Goal: Task Accomplishment & Management: Manage account settings

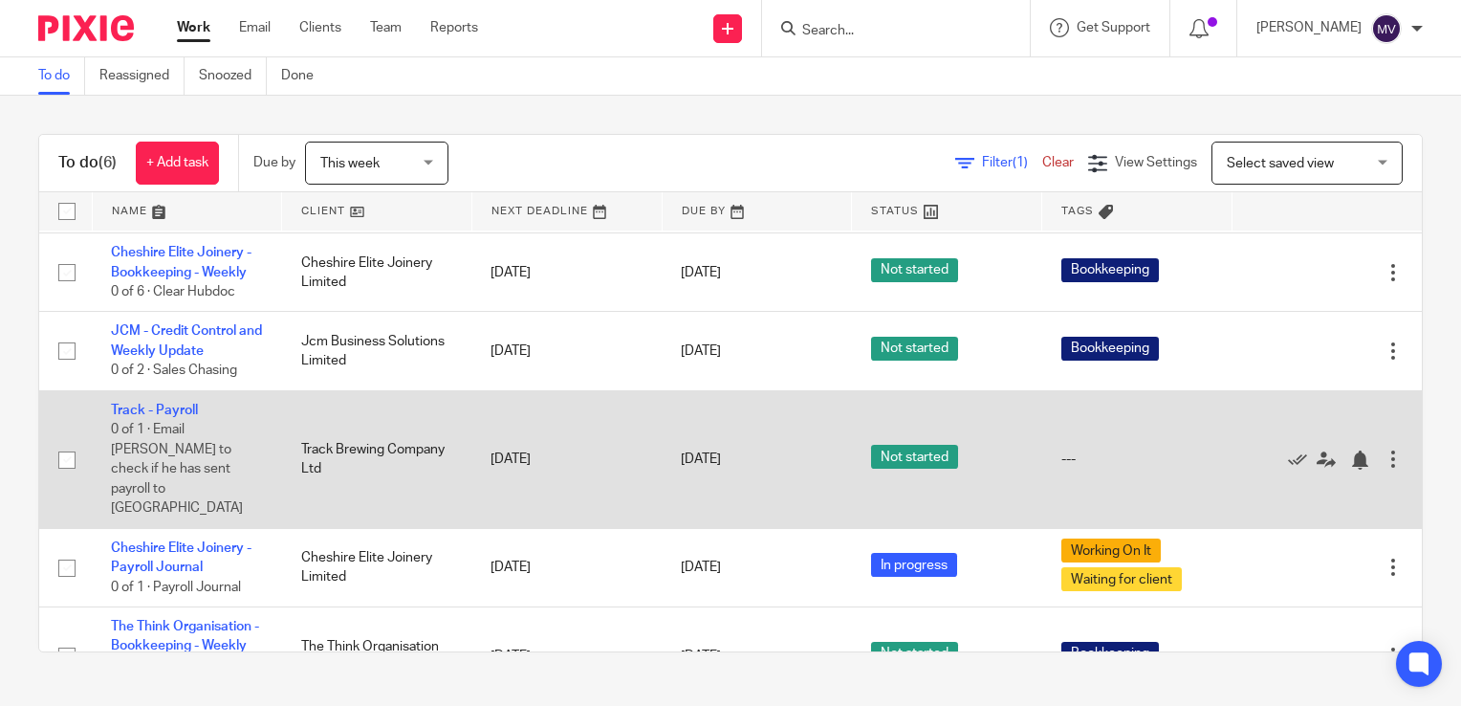
scroll to position [112, 0]
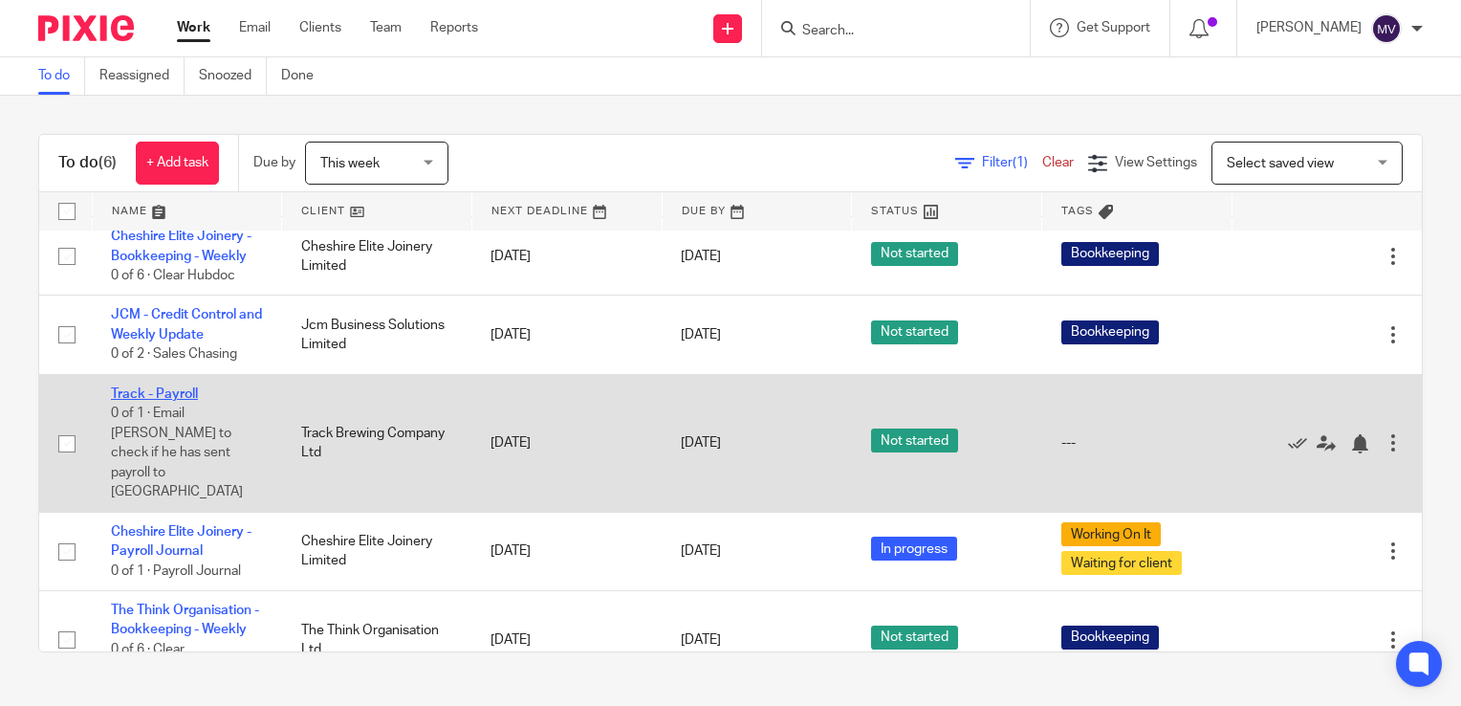
click at [173, 395] on link "Track - Payroll" at bounding box center [154, 393] width 87 height 13
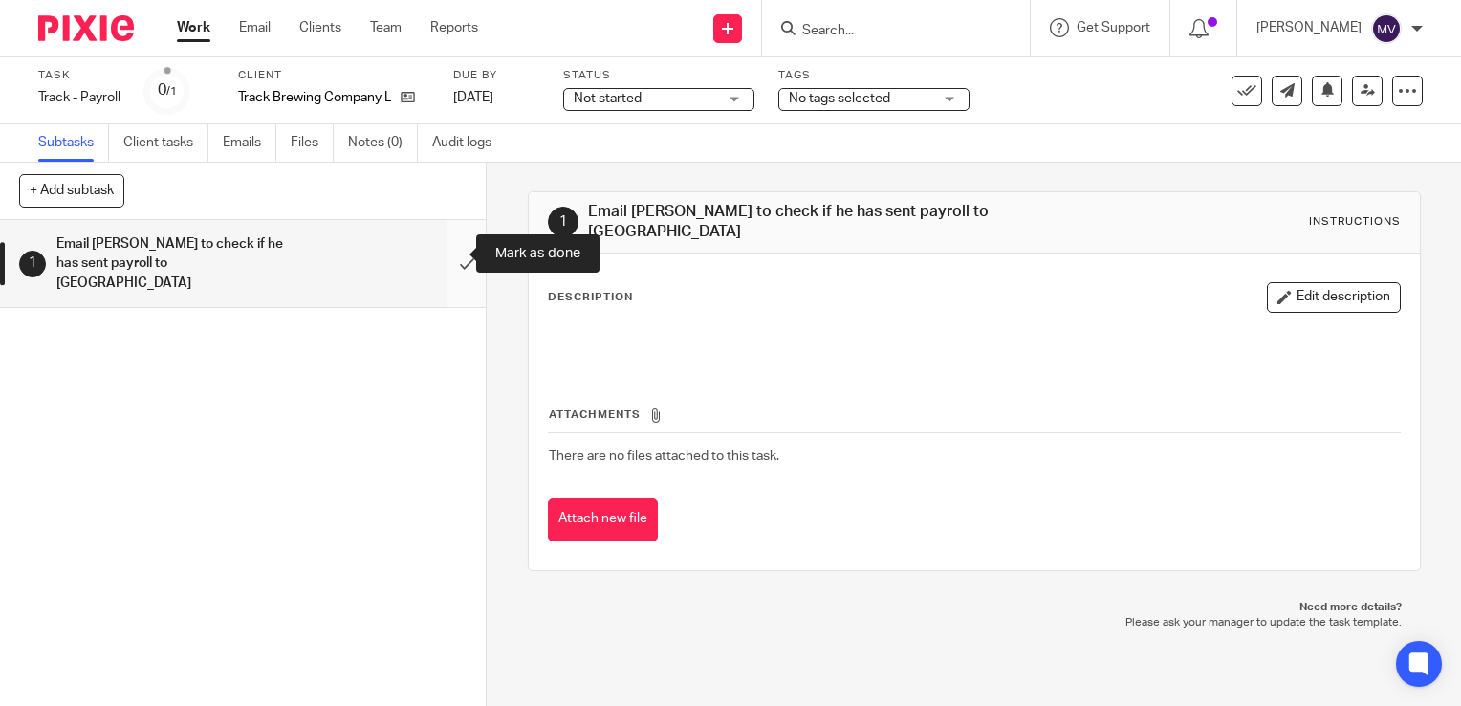
click at [436, 248] on input "submit" at bounding box center [243, 263] width 486 height 87
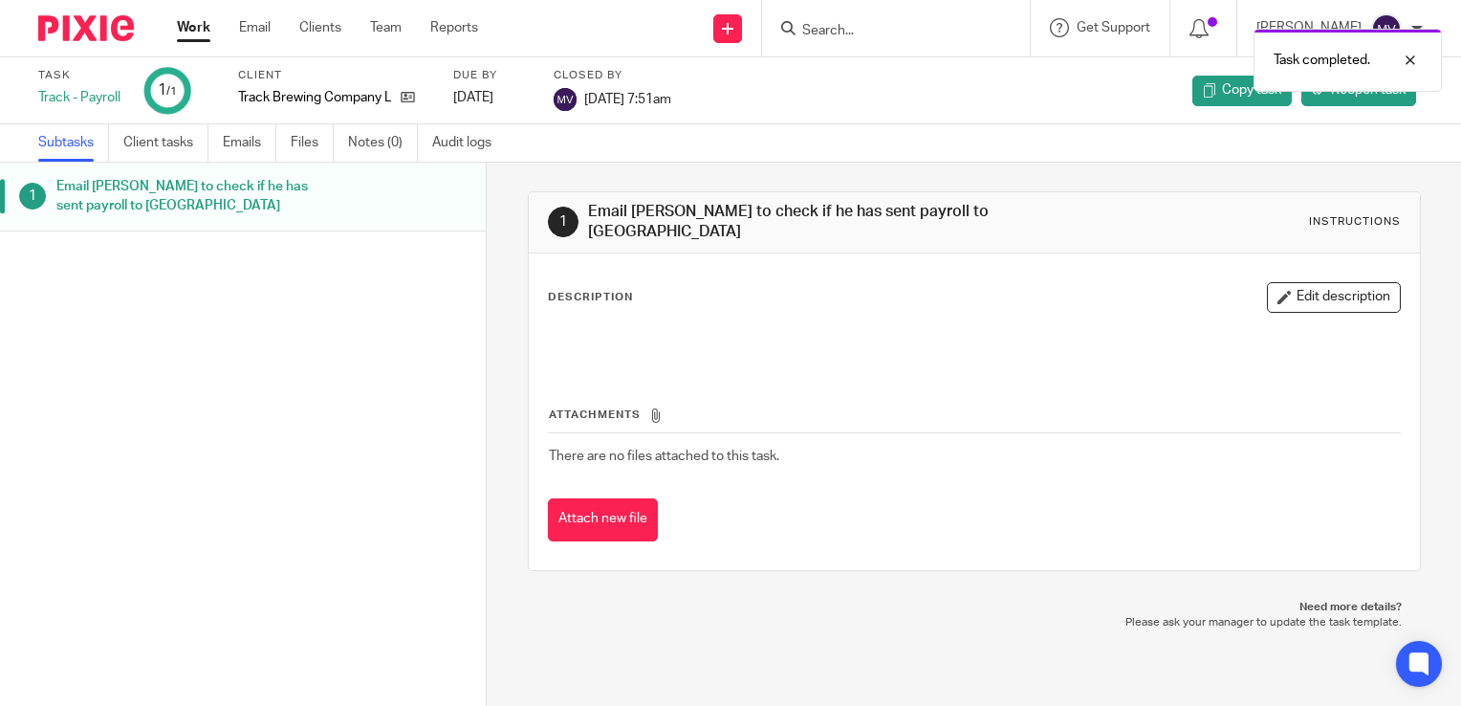
click at [197, 33] on link "Work" at bounding box center [193, 27] width 33 height 19
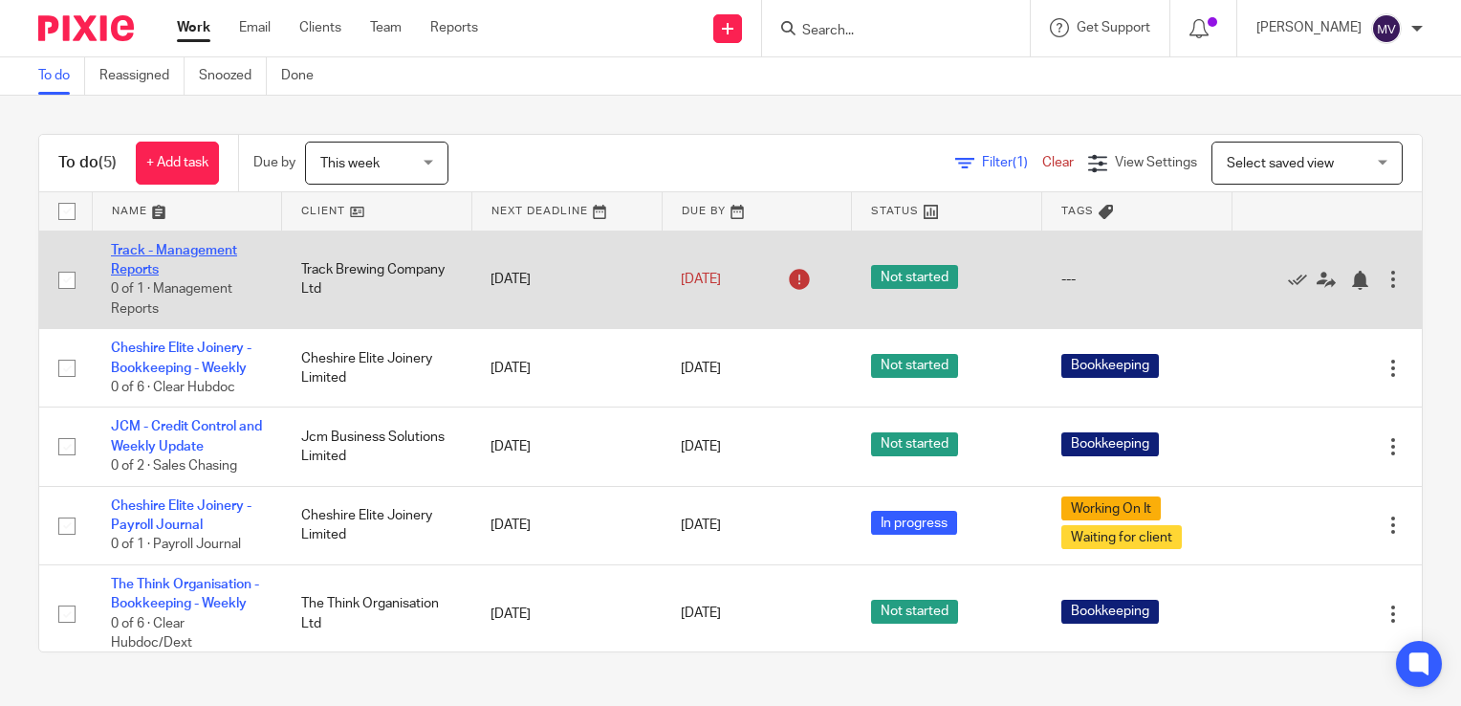
click at [133, 246] on link "Track - Management Reports" at bounding box center [174, 260] width 126 height 33
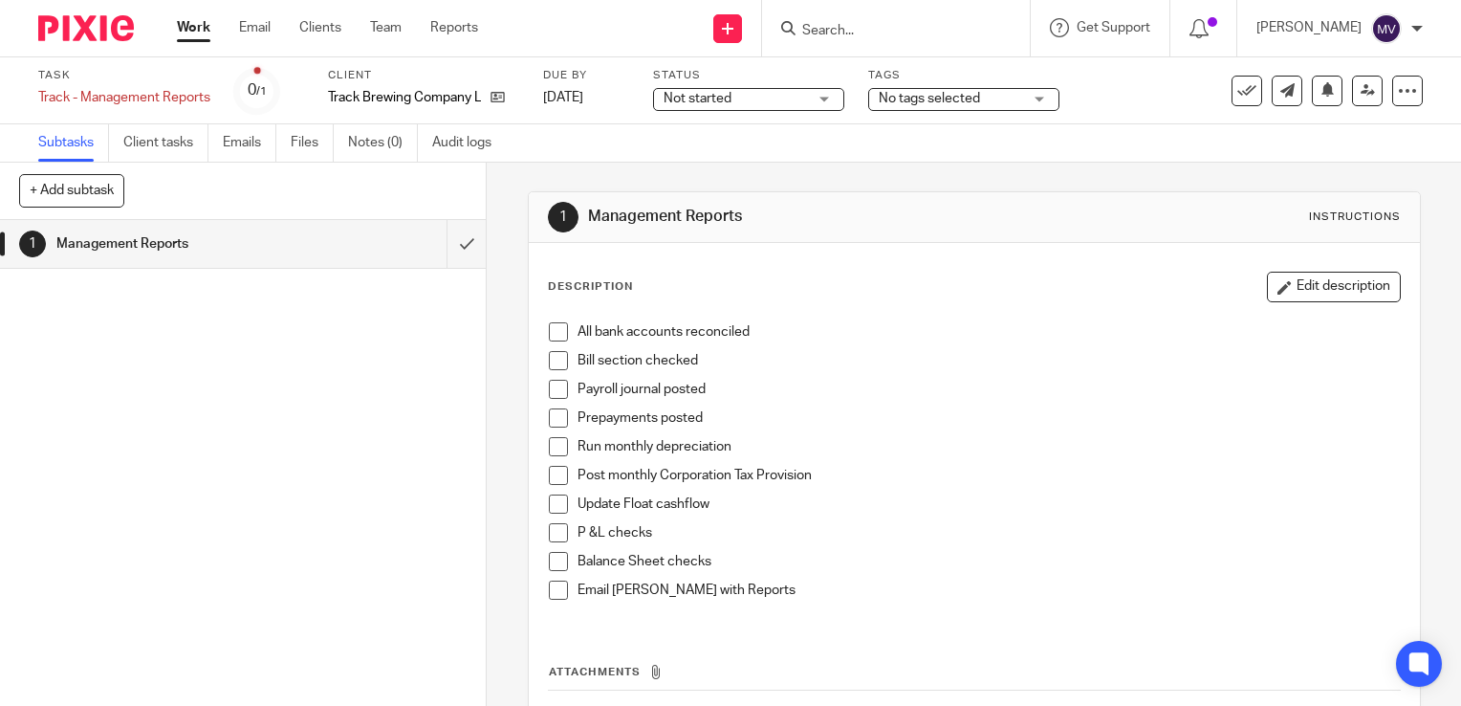
click at [964, 93] on span "No tags selected" at bounding box center [929, 98] width 101 height 13
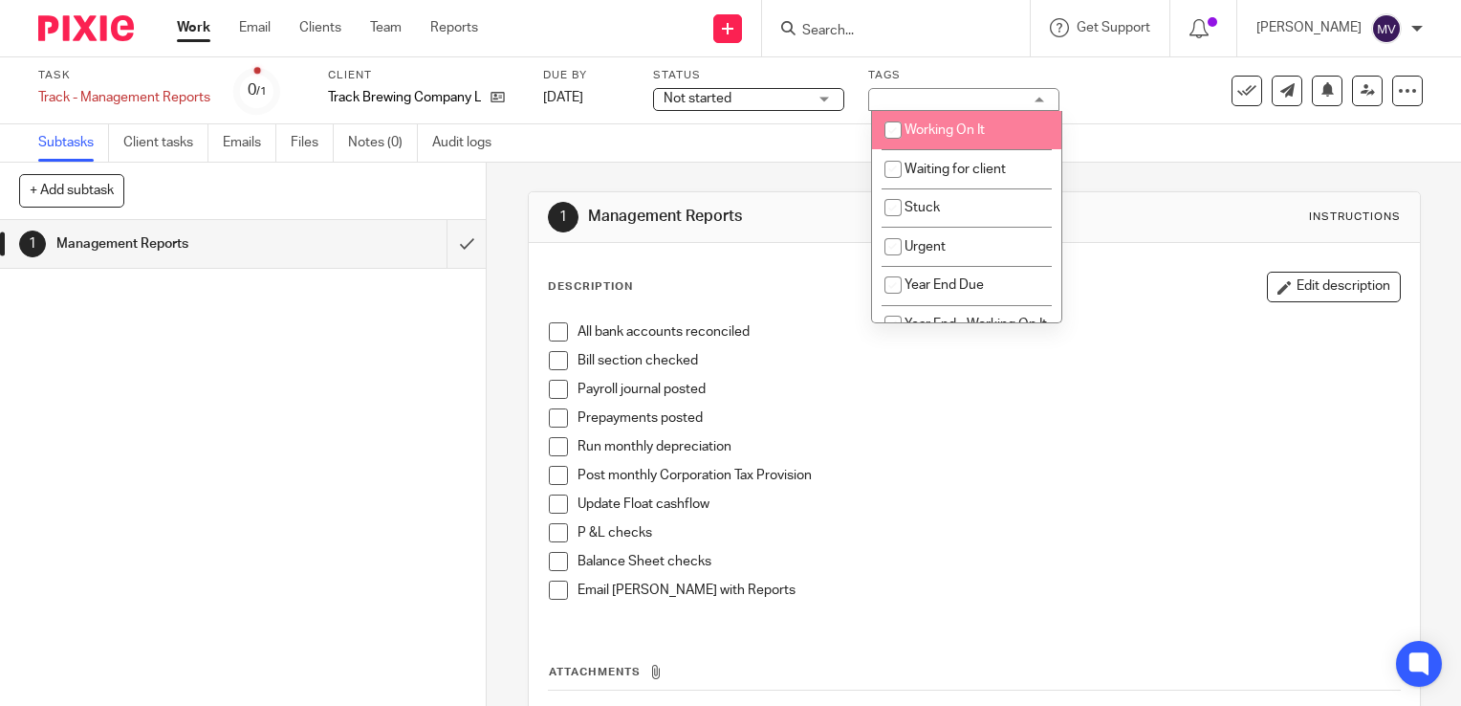
click at [968, 137] on li "Working On It" at bounding box center [966, 130] width 189 height 39
checkbox input "true"
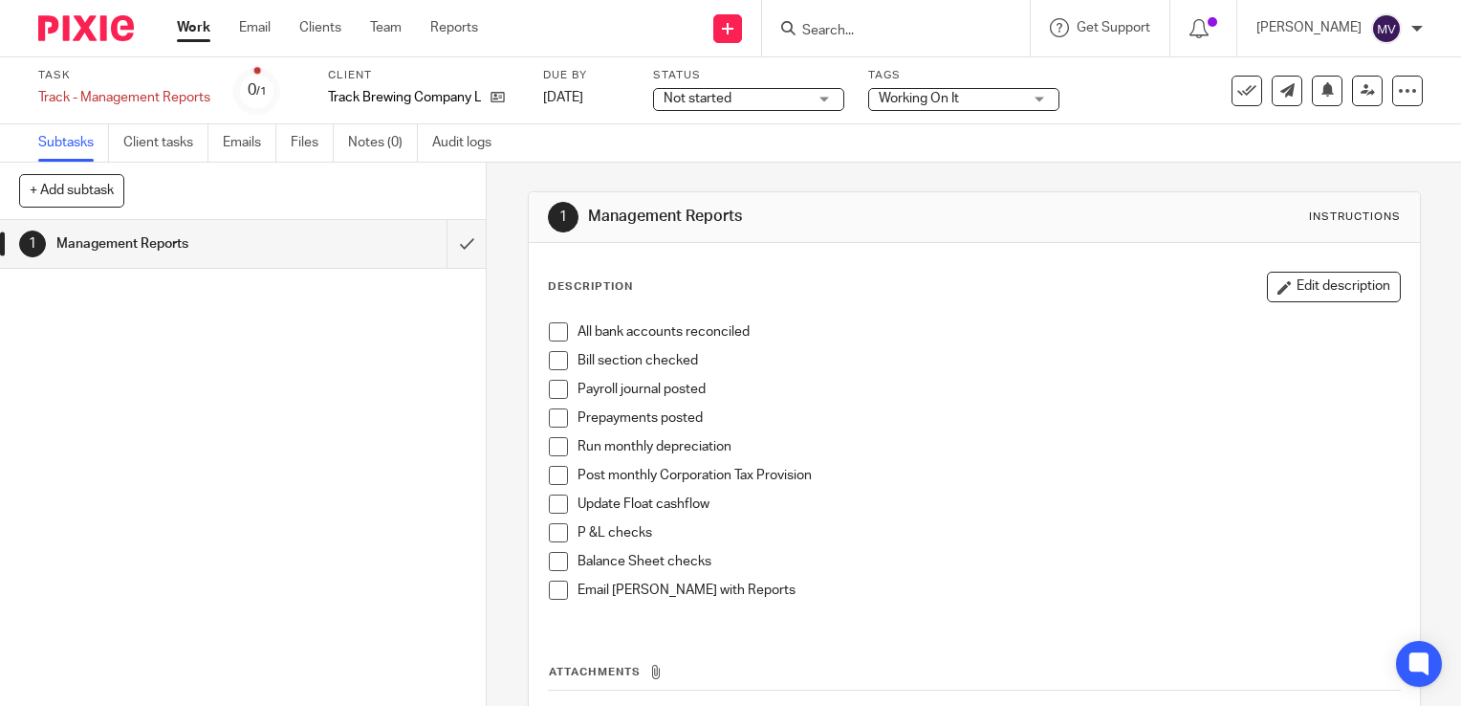
click at [549, 337] on span at bounding box center [558, 331] width 19 height 19
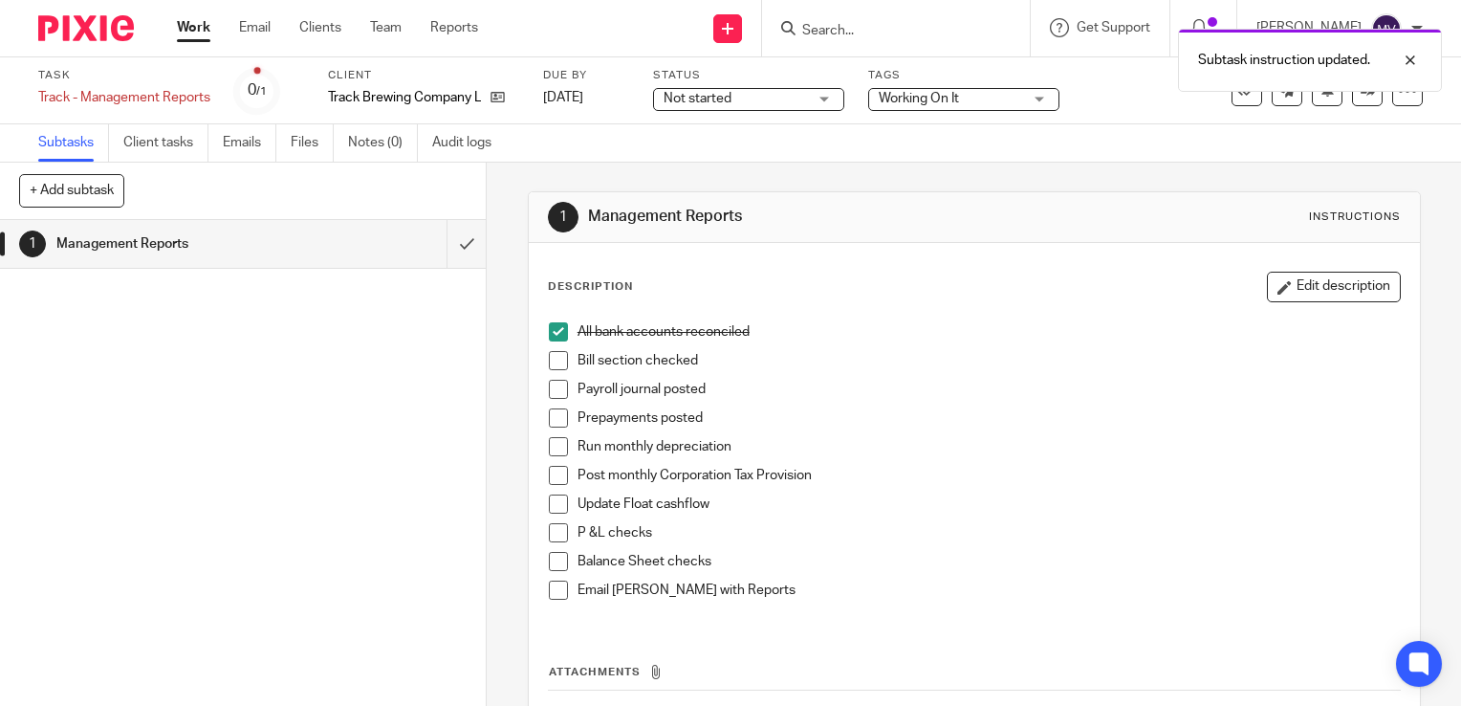
click at [550, 361] on span at bounding box center [558, 360] width 19 height 19
click at [555, 393] on span at bounding box center [558, 389] width 19 height 19
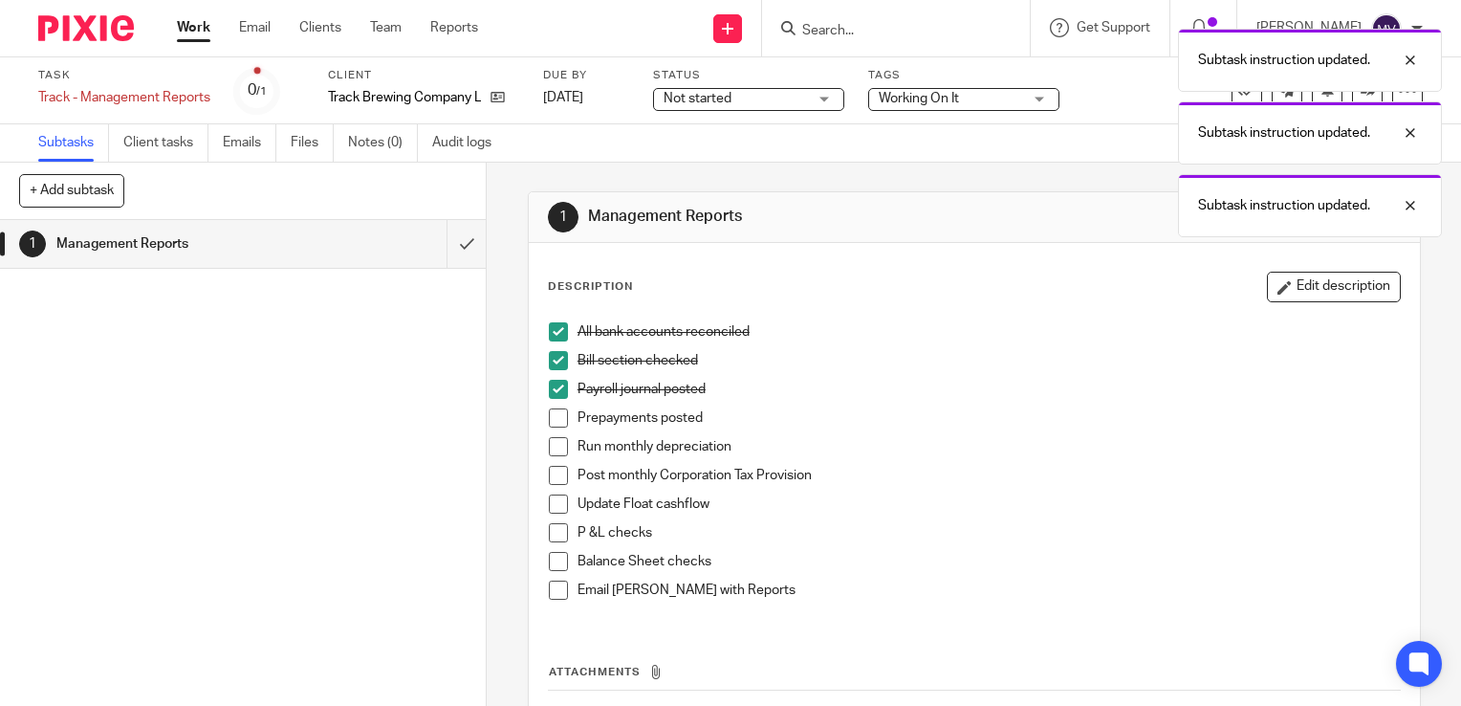
click at [553, 416] on span at bounding box center [558, 417] width 19 height 19
click at [549, 449] on span at bounding box center [558, 446] width 19 height 19
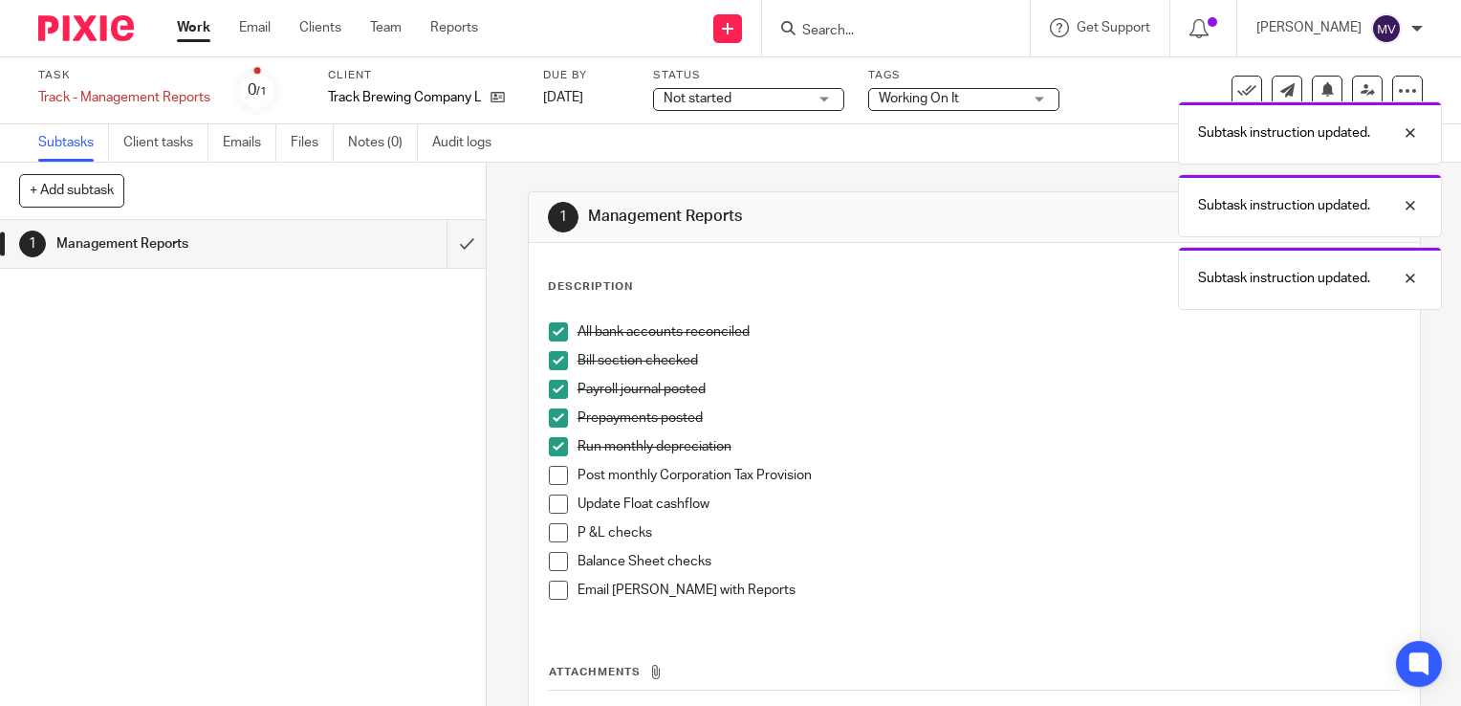
click at [563, 537] on li "P &L checks" at bounding box center [974, 537] width 851 height 29
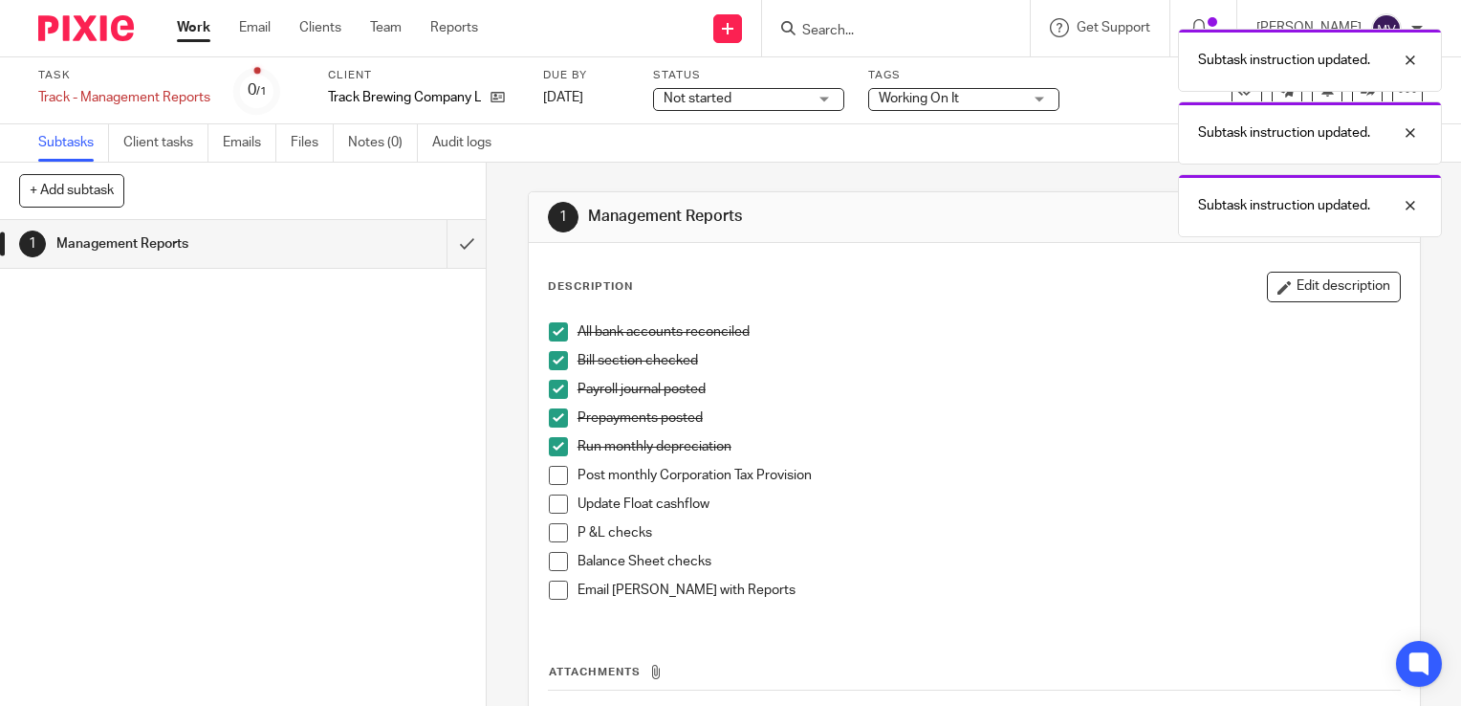
click at [551, 529] on span at bounding box center [558, 532] width 19 height 19
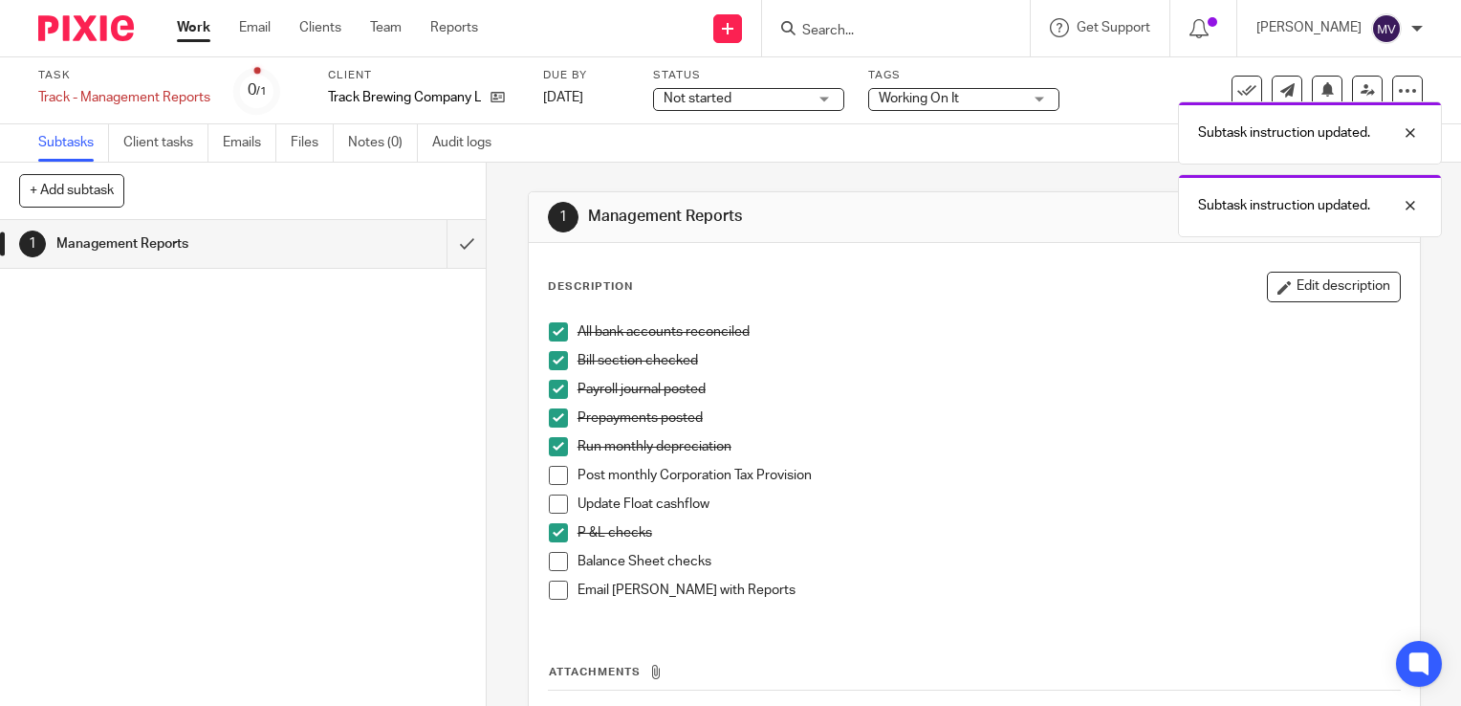
click at [555, 561] on span at bounding box center [558, 561] width 19 height 19
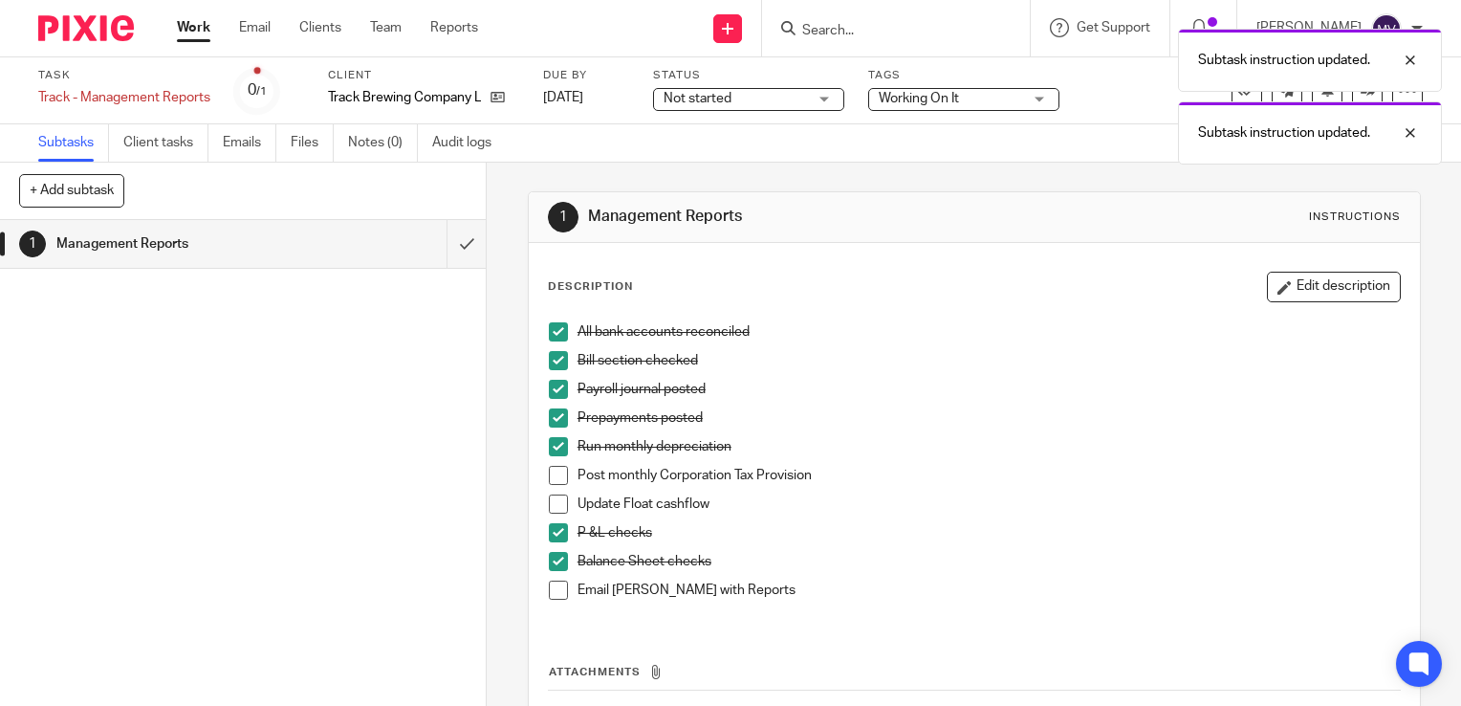
click at [186, 27] on link "Work" at bounding box center [193, 27] width 33 height 19
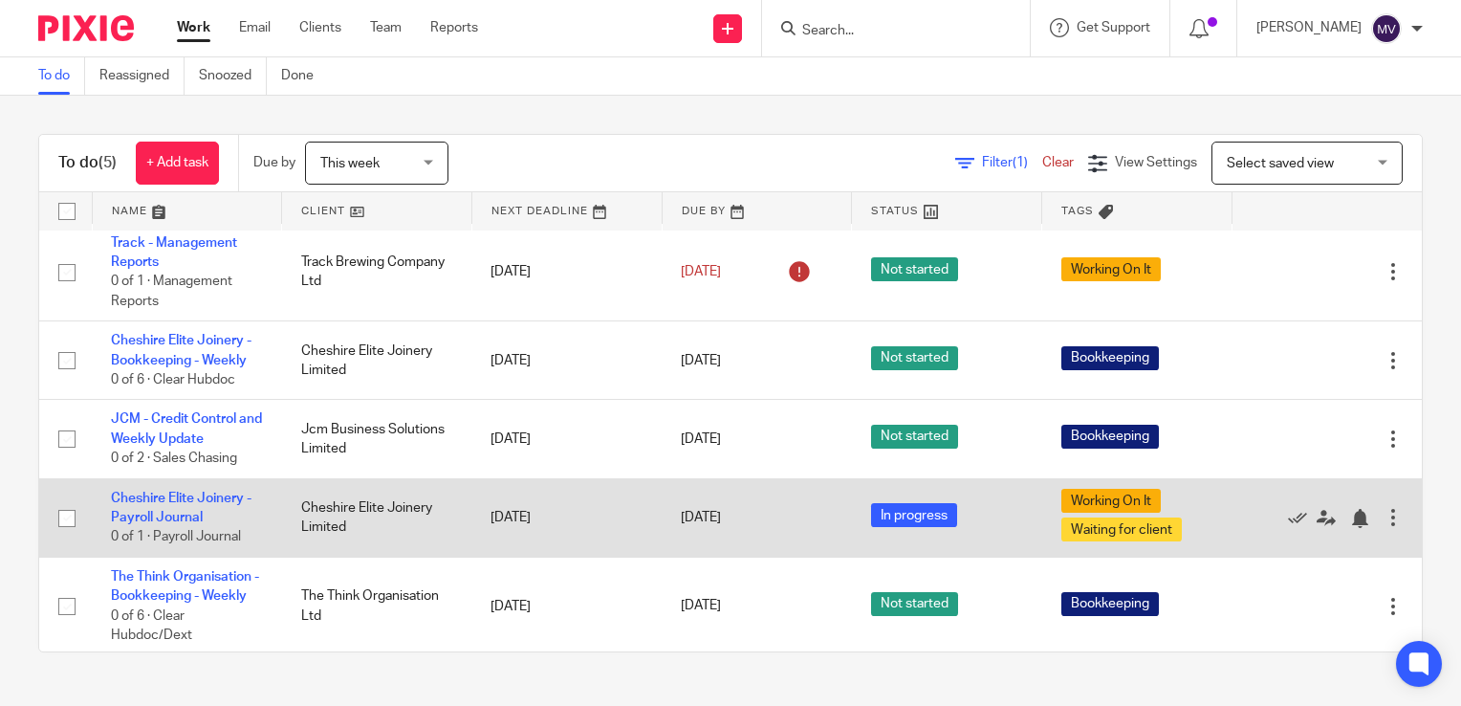
scroll to position [12, 0]
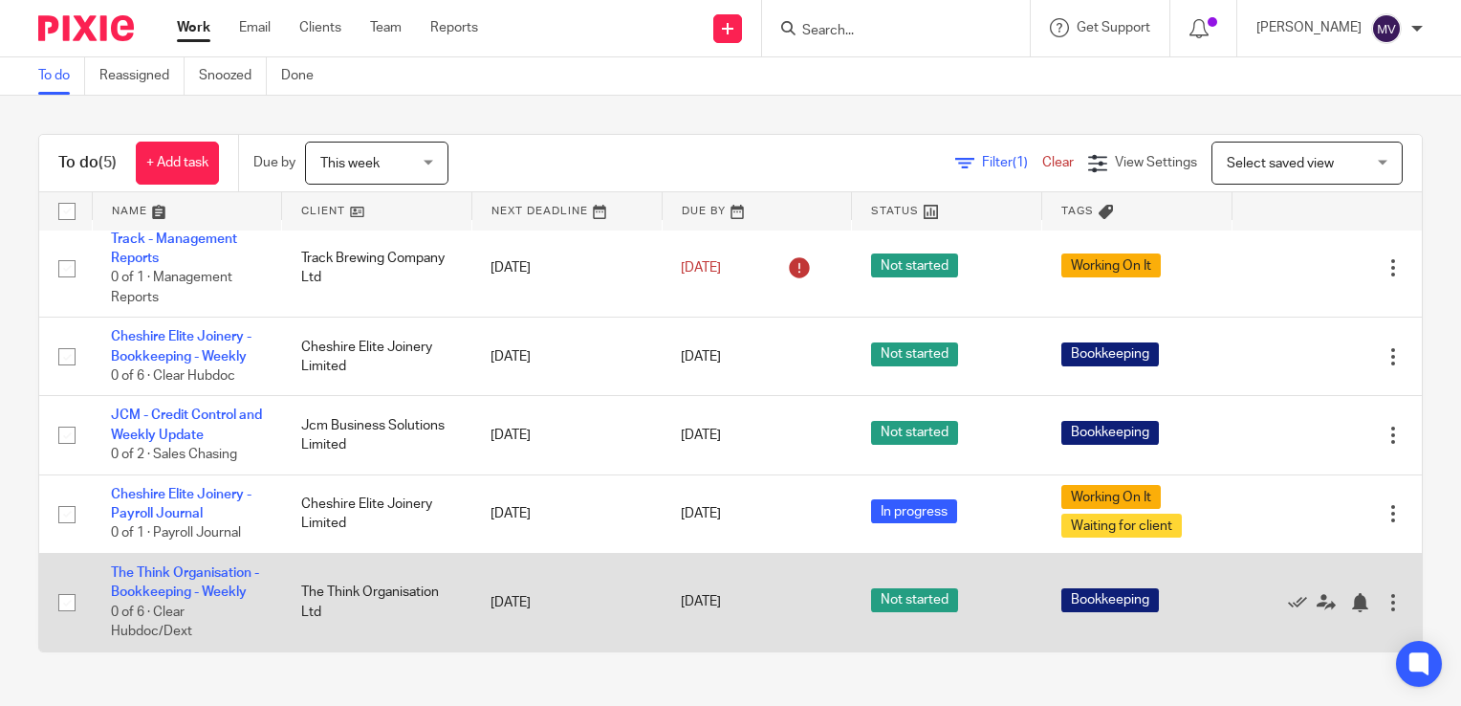
click at [164, 582] on td "The Think Organisation - Bookkeeping - Weekly 0 of 6 · Clear Hubdoc/Dext" at bounding box center [187, 602] width 190 height 98
click at [165, 583] on td "The Think Organisation - Bookkeeping - Weekly 0 of 6 · Clear Hubdoc/Dext" at bounding box center [187, 602] width 190 height 98
click at [169, 595] on link "The Think Organisation - Bookkeeping - Weekly" at bounding box center [185, 582] width 148 height 33
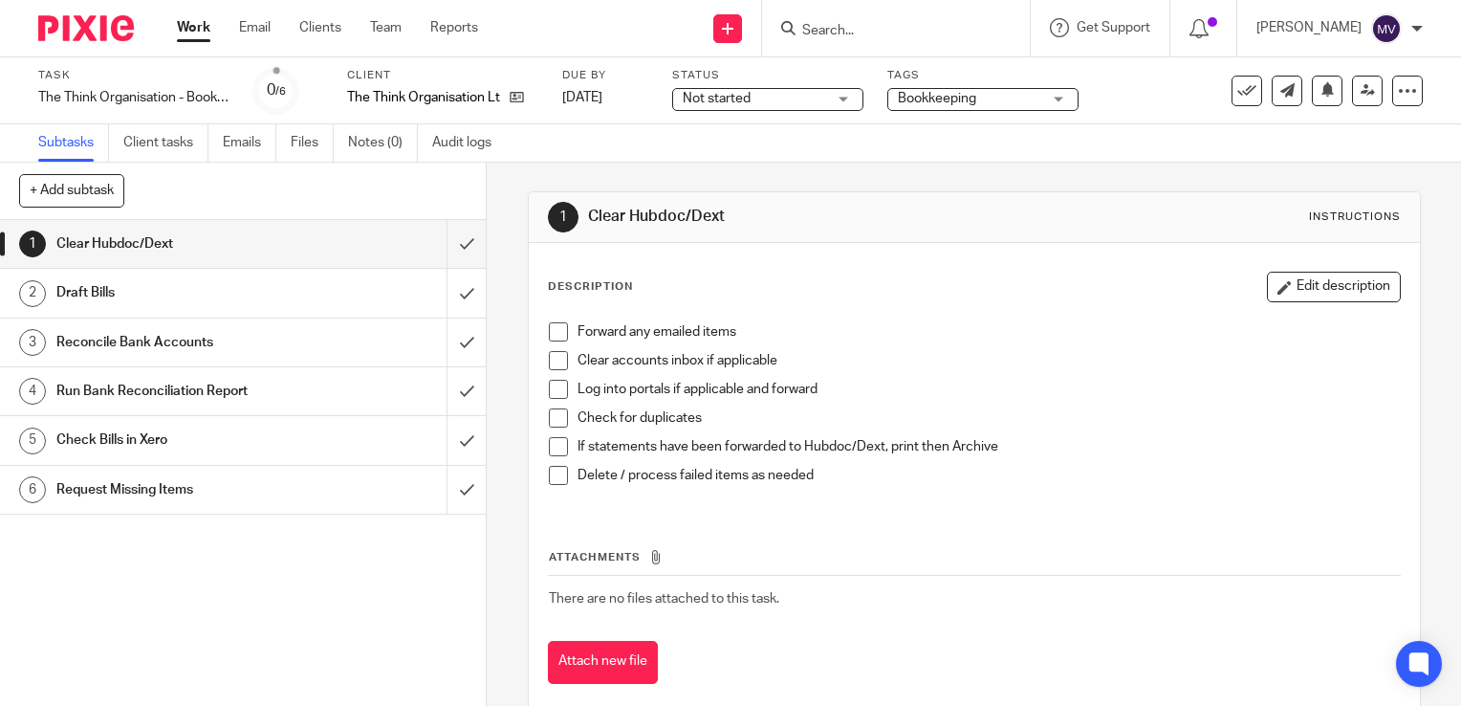
click at [556, 368] on span at bounding box center [558, 360] width 19 height 19
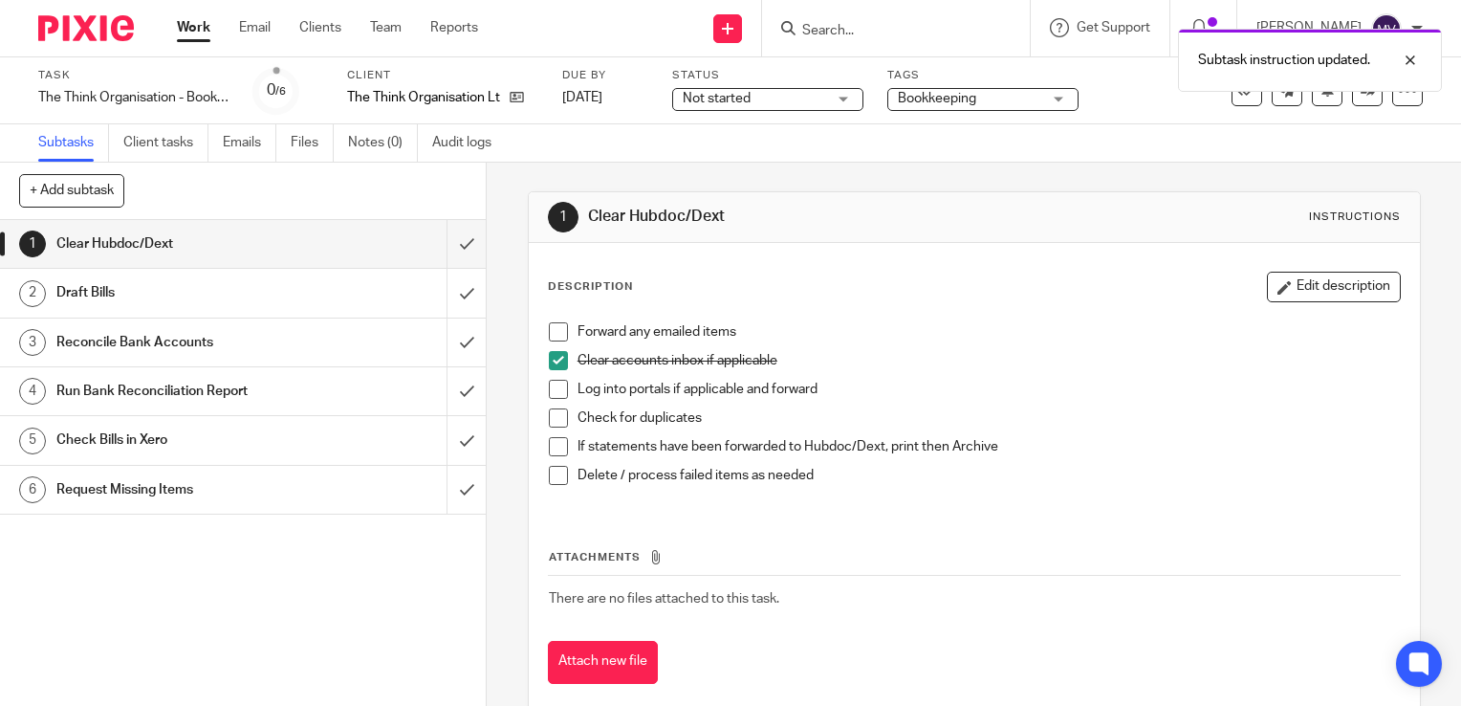
click at [549, 335] on span at bounding box center [558, 331] width 19 height 19
click at [549, 387] on span at bounding box center [558, 389] width 19 height 19
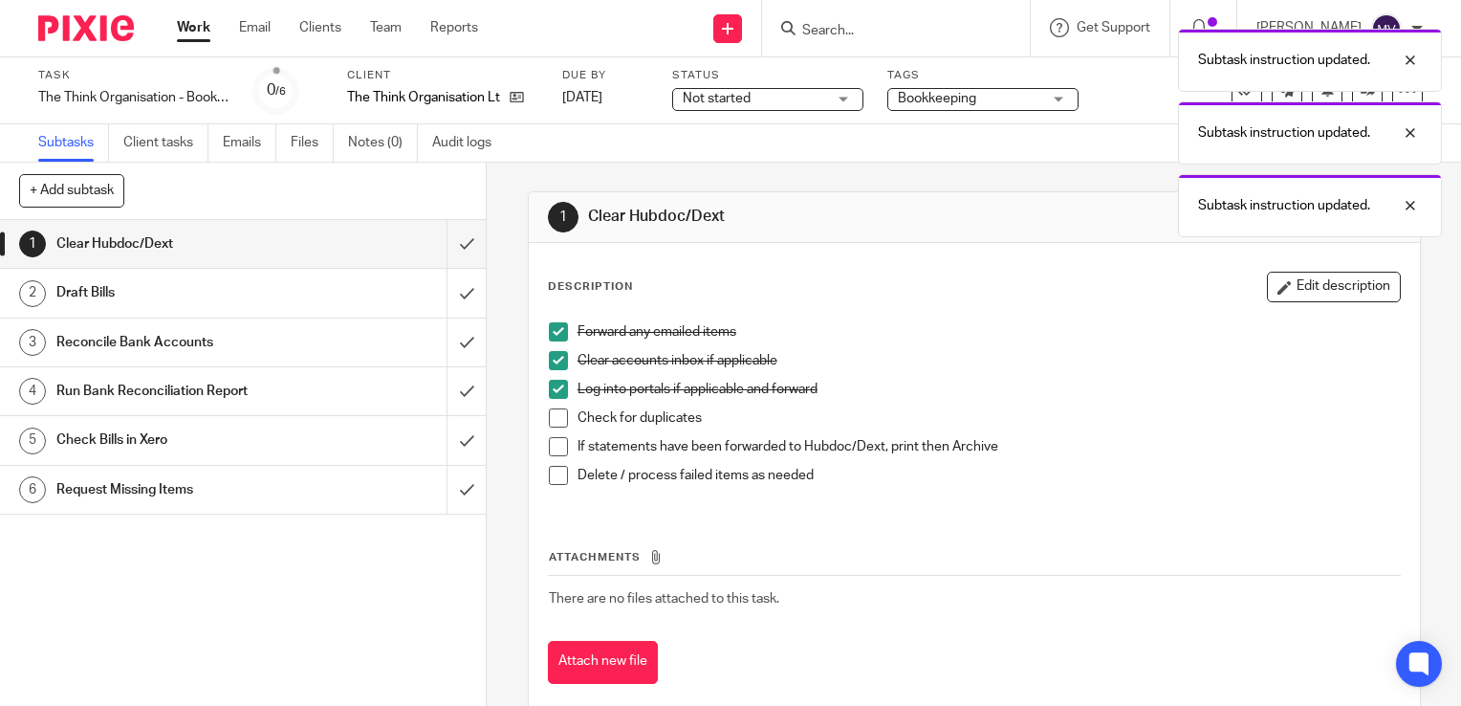
drag, startPoint x: 555, startPoint y: 413, endPoint x: 556, endPoint y: 430, distance: 17.2
click at [555, 415] on span at bounding box center [558, 417] width 19 height 19
drag, startPoint x: 557, startPoint y: 441, endPoint x: 558, endPoint y: 460, distance: 19.2
click at [557, 442] on span at bounding box center [558, 446] width 19 height 19
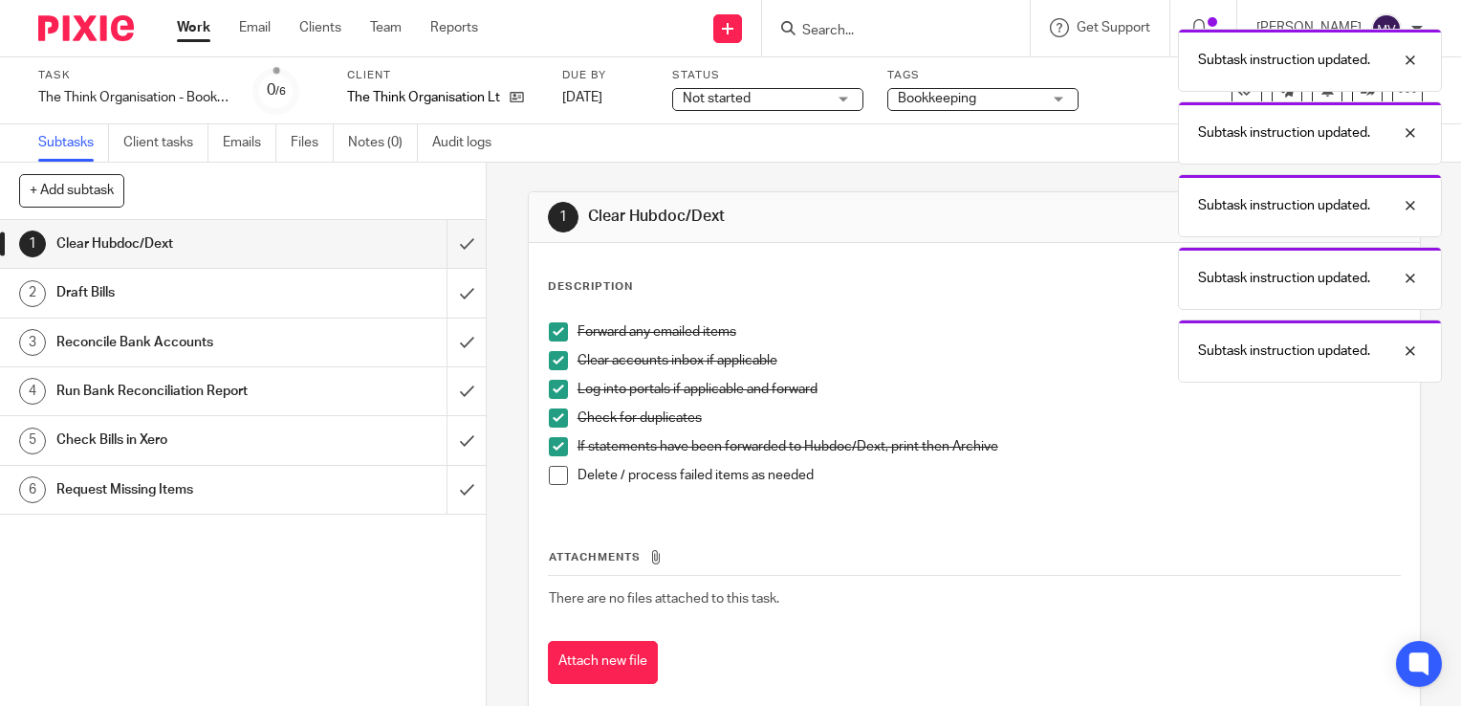
click at [555, 475] on span at bounding box center [558, 475] width 19 height 19
drag, startPoint x: 439, startPoint y: 236, endPoint x: 448, endPoint y: 258, distance: 23.6
click at [442, 241] on input "submit" at bounding box center [243, 244] width 486 height 48
click at [452, 304] on input "submit" at bounding box center [243, 293] width 486 height 48
drag, startPoint x: 452, startPoint y: 332, endPoint x: 452, endPoint y: 358, distance: 25.8
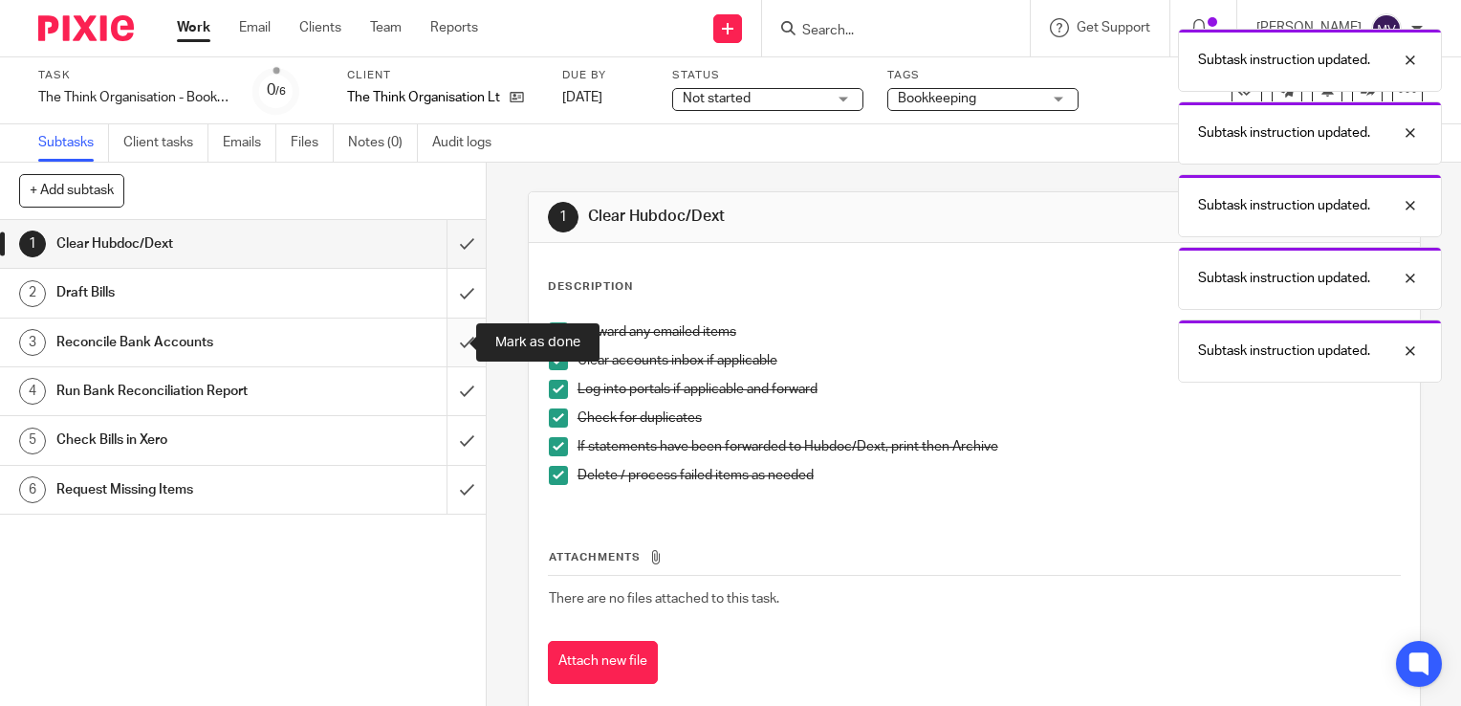
click at [452, 337] on input "submit" at bounding box center [243, 342] width 486 height 48
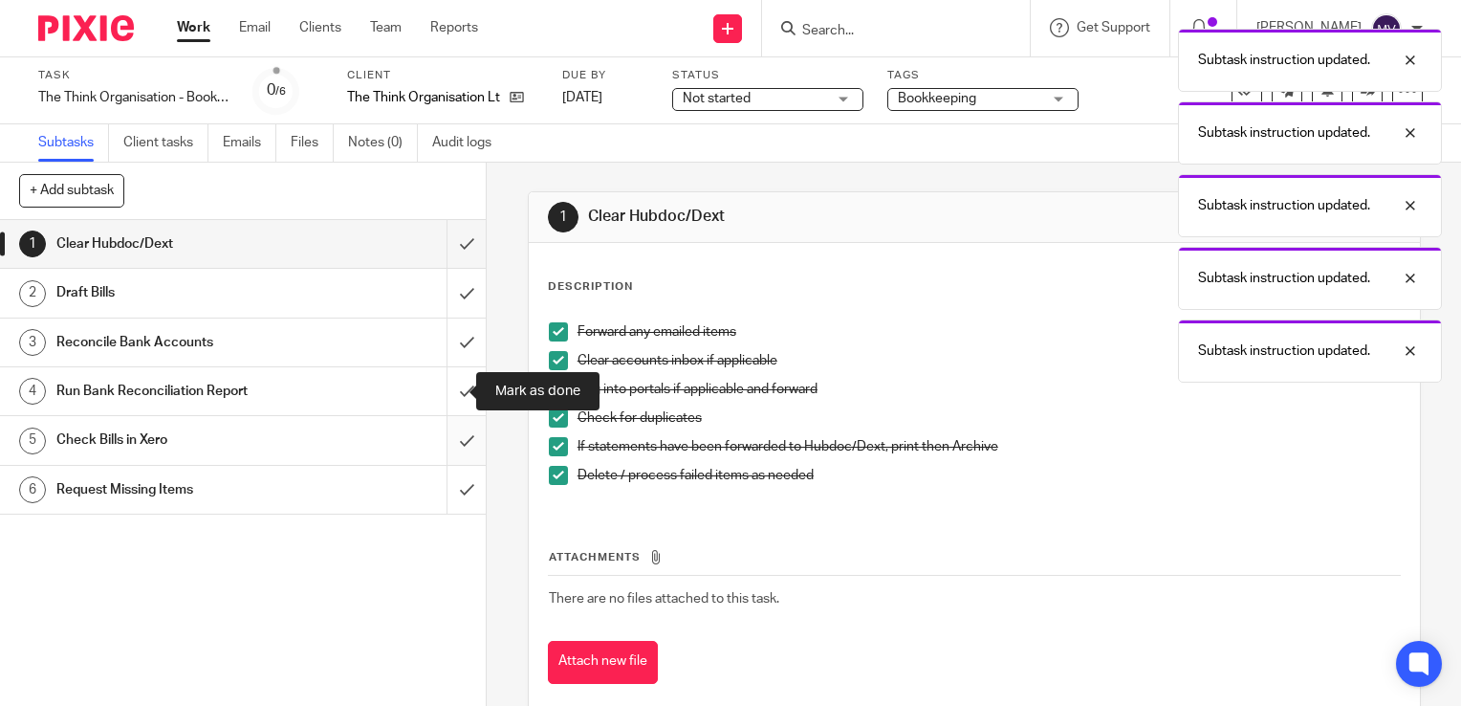
drag, startPoint x: 449, startPoint y: 385, endPoint x: 448, endPoint y: 422, distance: 36.4
click at [448, 389] on input "submit" at bounding box center [243, 391] width 486 height 48
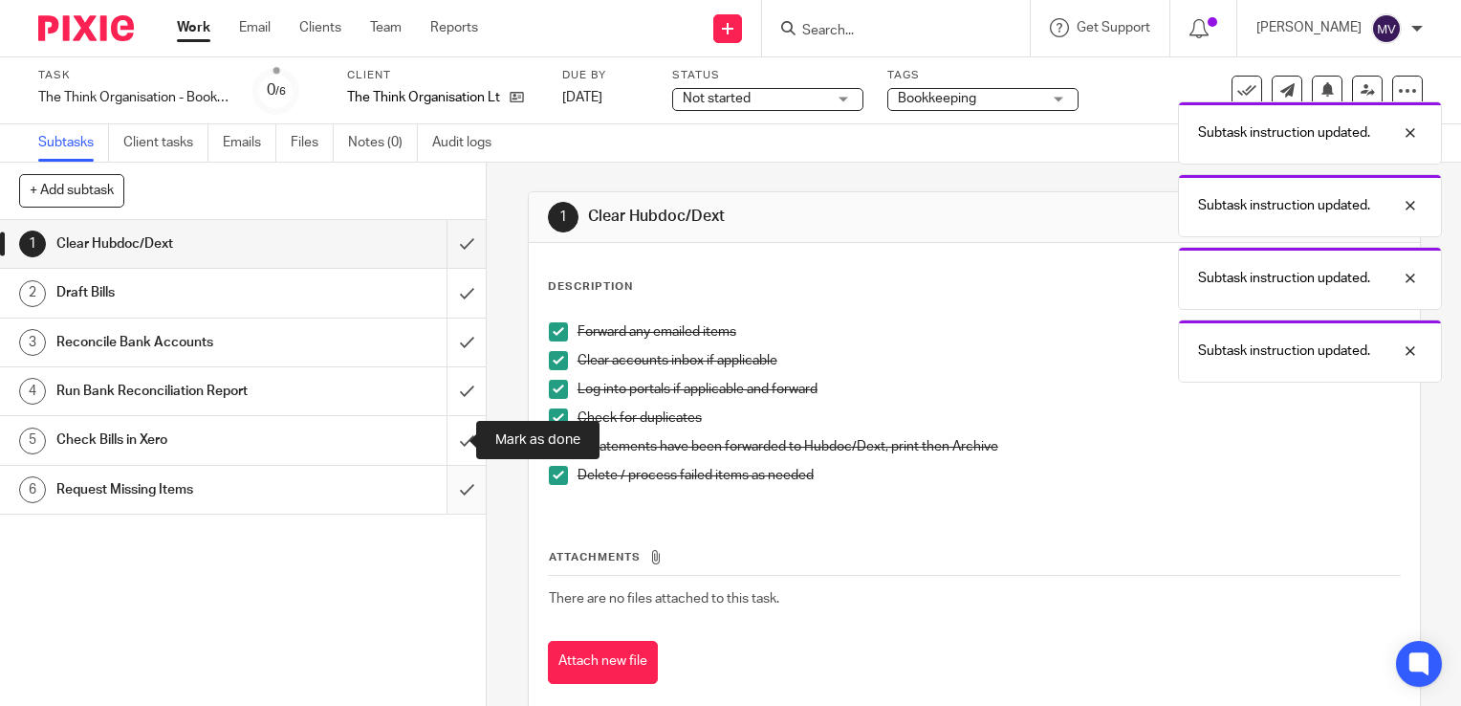
drag, startPoint x: 448, startPoint y: 435, endPoint x: 449, endPoint y: 474, distance: 39.3
click at [448, 436] on input "submit" at bounding box center [243, 440] width 486 height 48
click at [449, 490] on input "submit" at bounding box center [243, 490] width 486 height 48
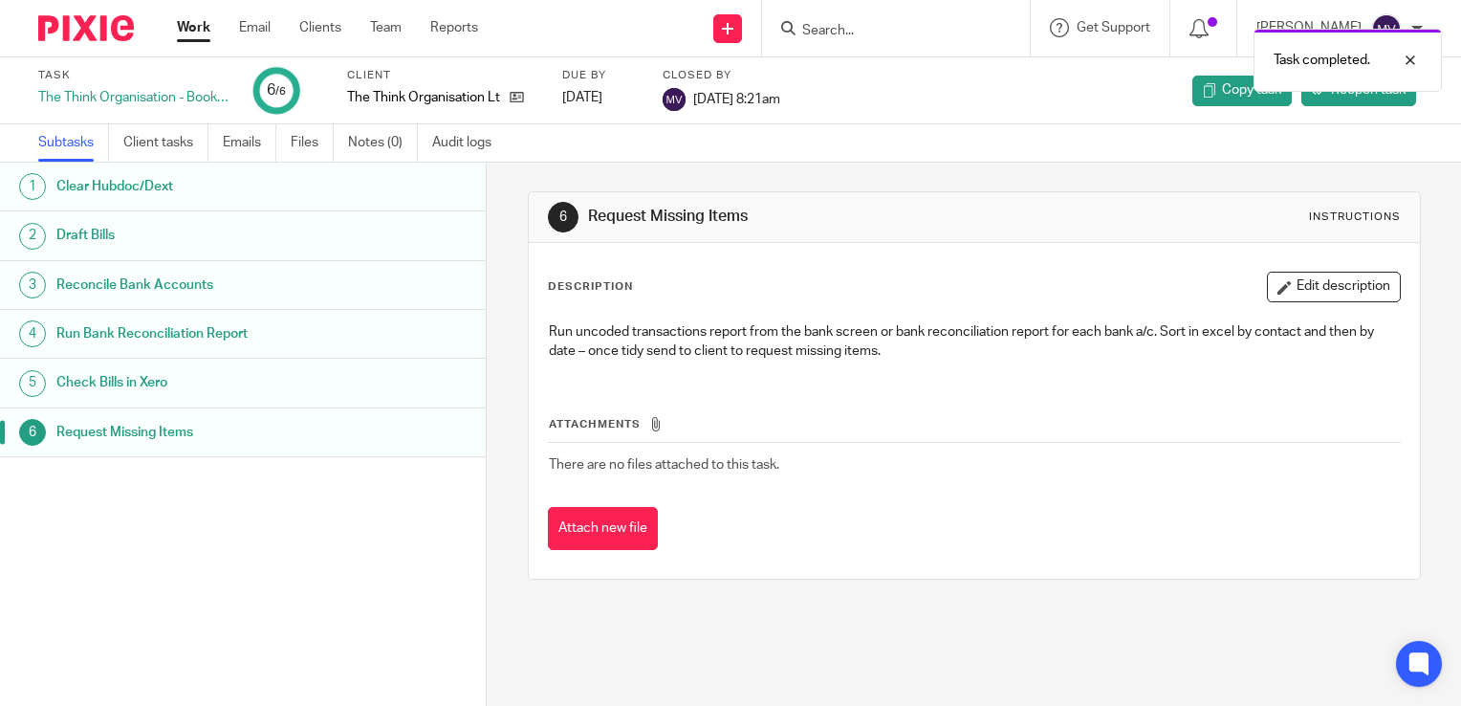
click at [186, 34] on link "Work" at bounding box center [193, 27] width 33 height 19
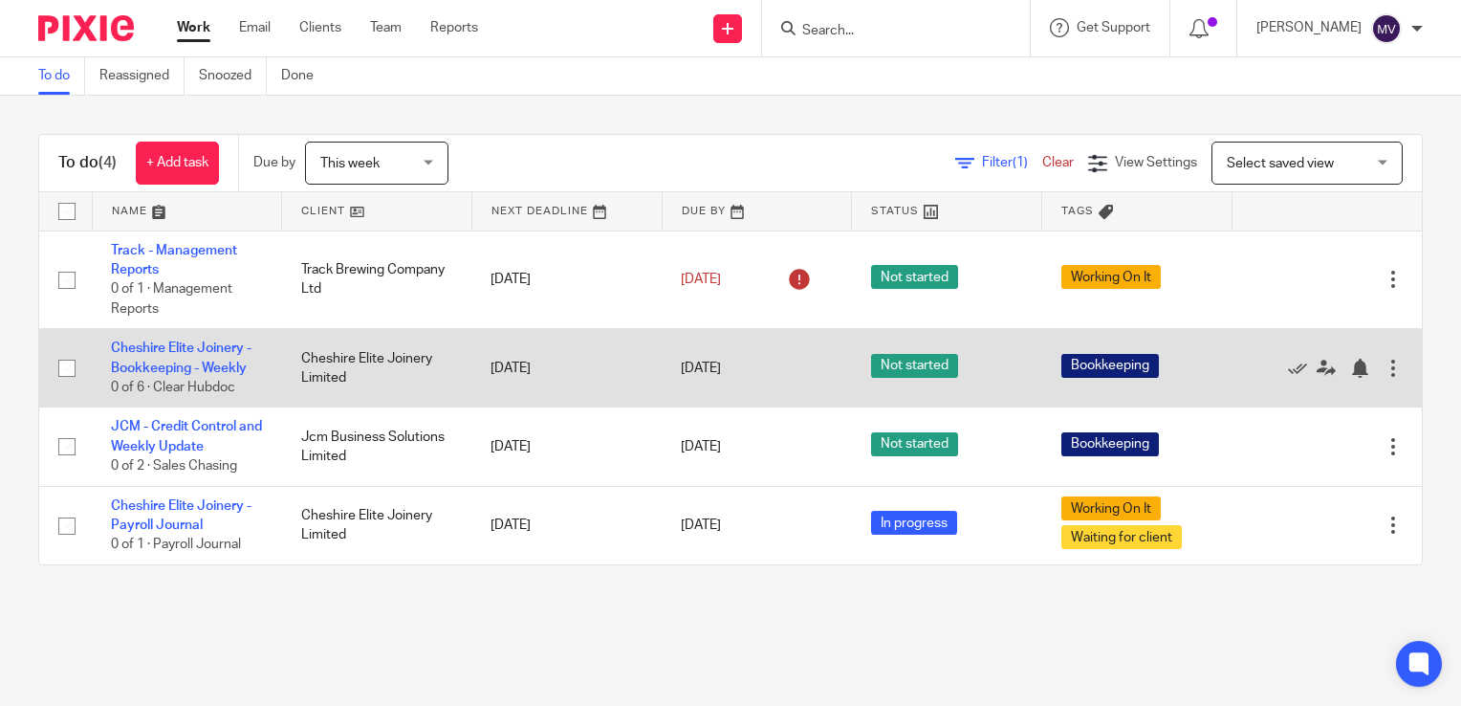
click at [173, 360] on td "Cheshire Elite Joinery - Bookkeeping - Weekly 0 of 6 · Clear Hubdoc" at bounding box center [187, 368] width 190 height 78
click at [190, 375] on td "Cheshire Elite Joinery - Bookkeeping - Weekly 0 of 6 · Clear Hubdoc" at bounding box center [187, 368] width 190 height 78
click at [180, 362] on link "Cheshire Elite Joinery - Bookkeeping - Weekly" at bounding box center [181, 357] width 141 height 33
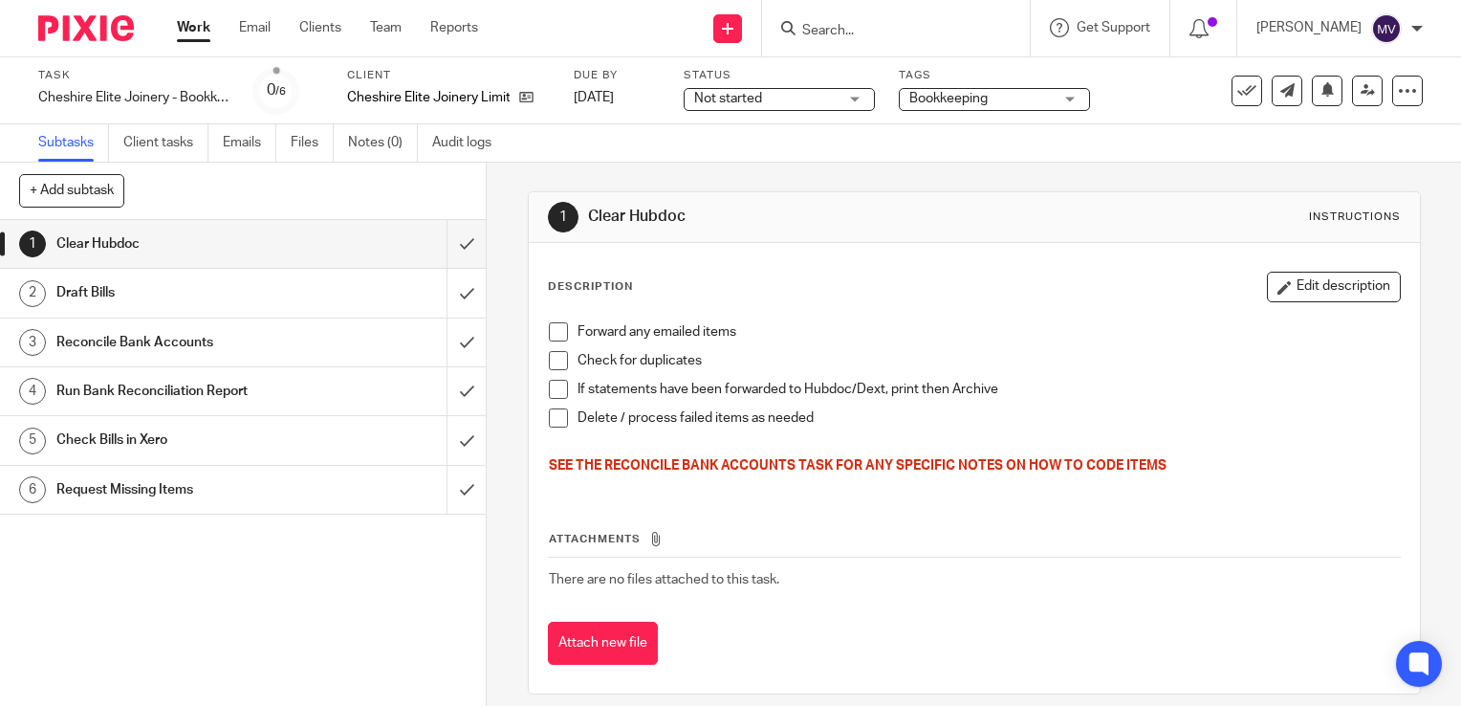
click at [549, 343] on li "Forward any emailed items" at bounding box center [974, 336] width 851 height 29
click at [551, 364] on span at bounding box center [558, 360] width 19 height 19
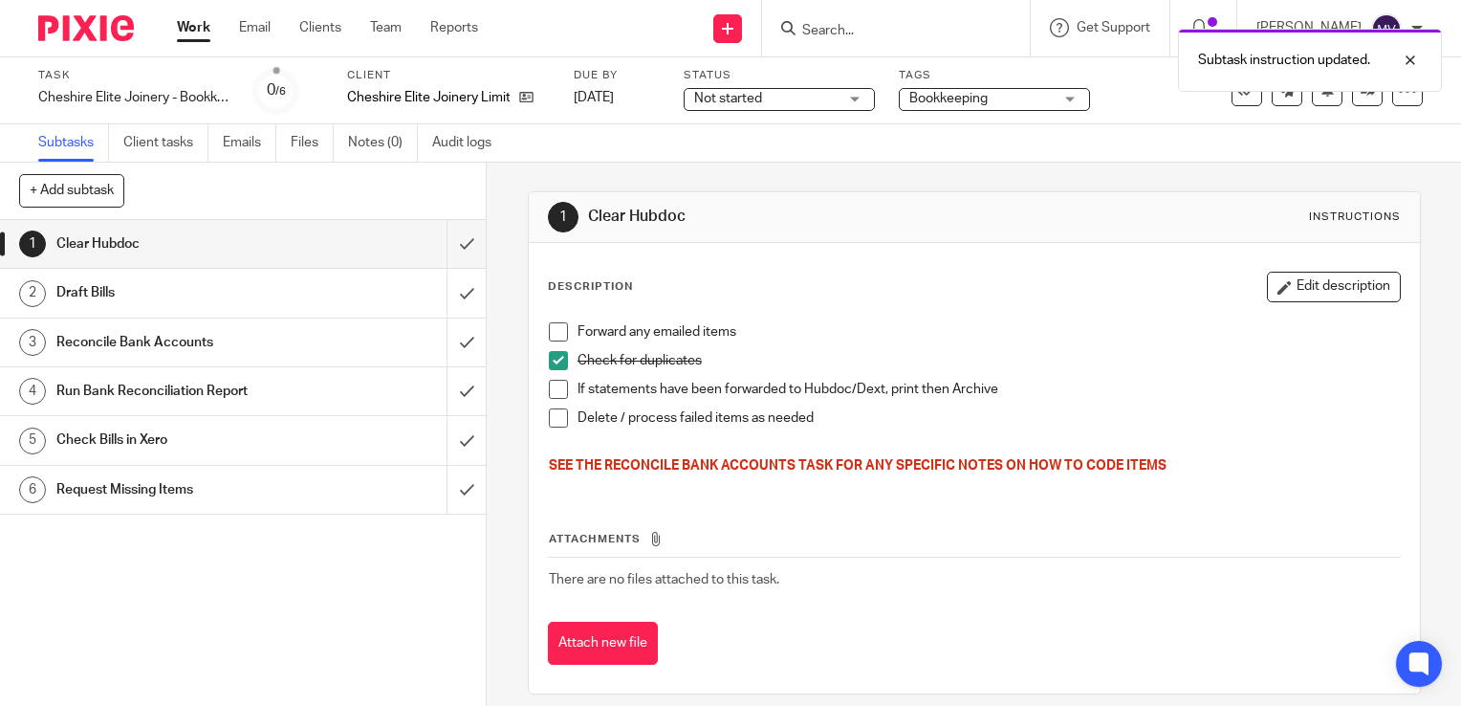
click at [553, 327] on span at bounding box center [558, 331] width 19 height 19
click at [551, 388] on span at bounding box center [558, 389] width 19 height 19
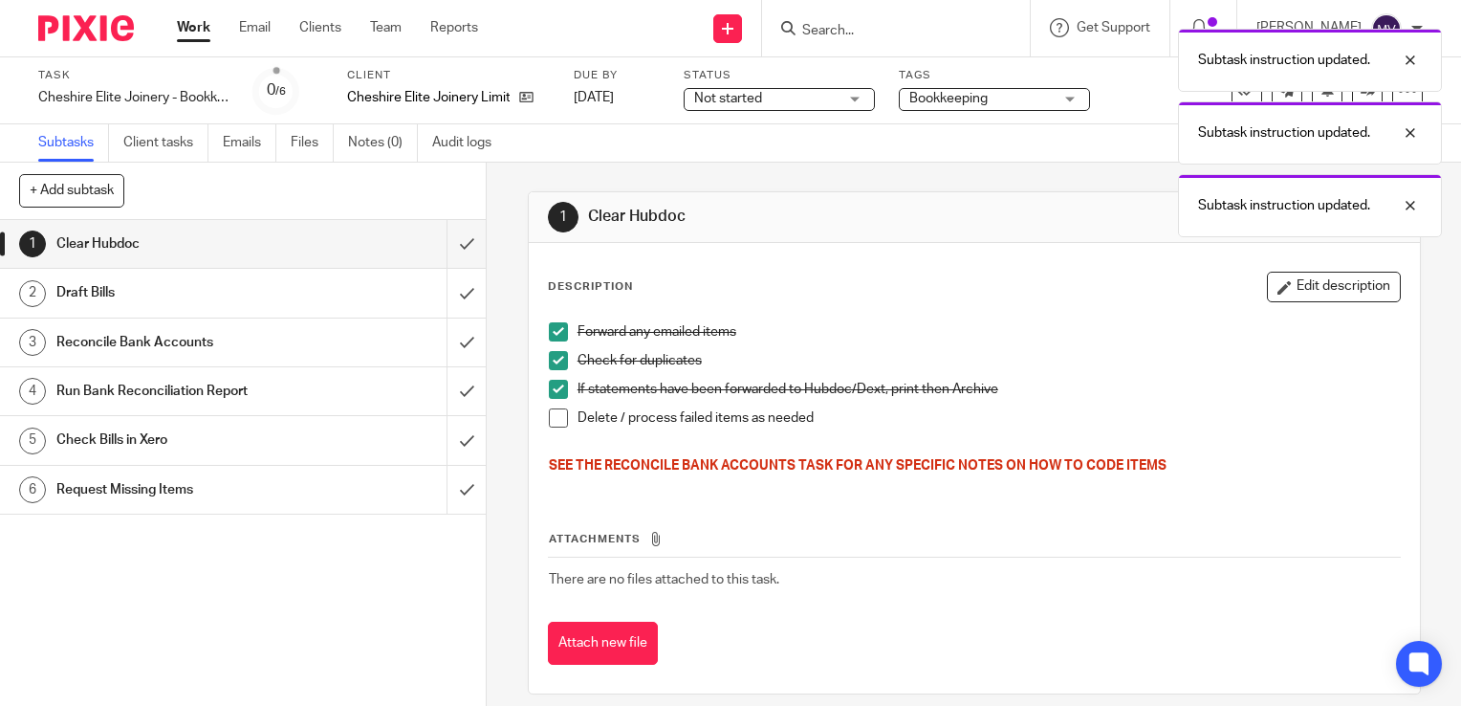
click at [553, 426] on span at bounding box center [558, 417] width 19 height 19
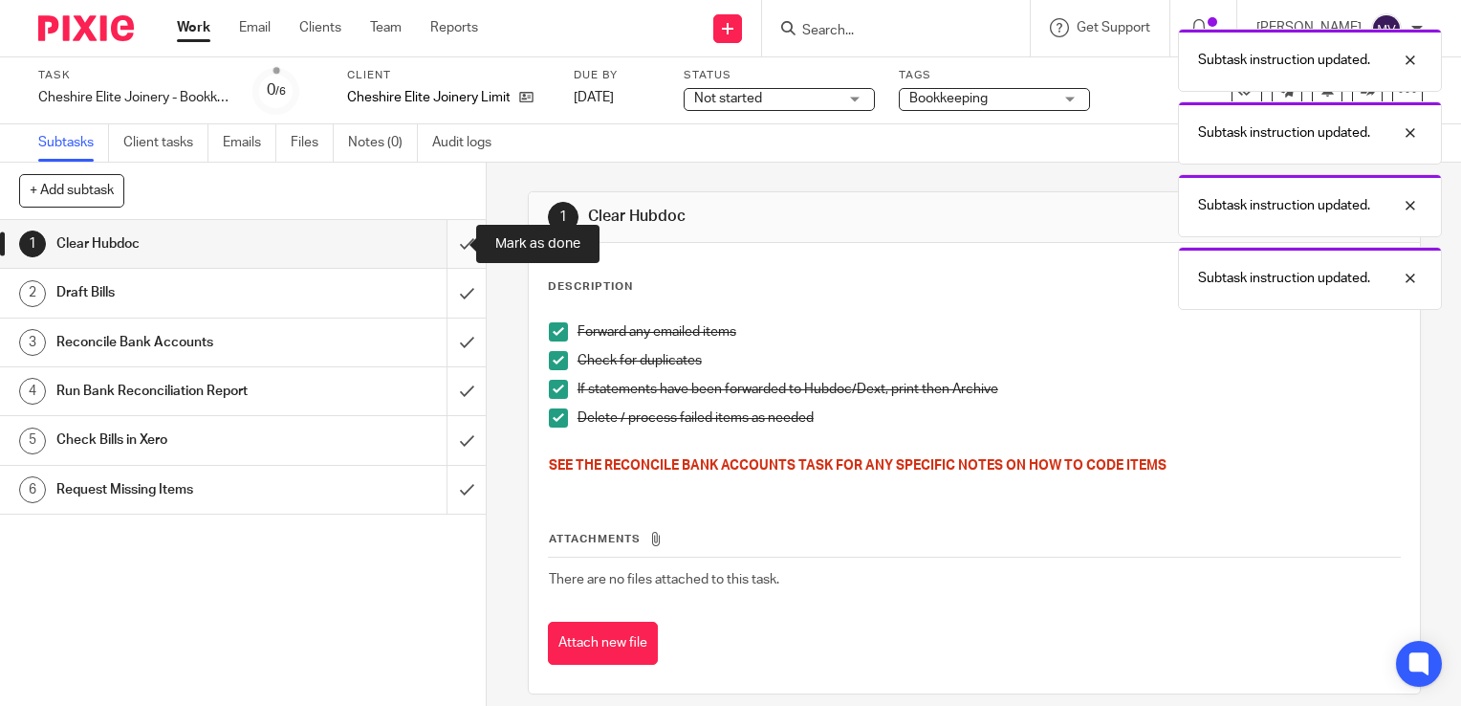
click at [448, 246] on input "submit" at bounding box center [243, 244] width 486 height 48
drag, startPoint x: 448, startPoint y: 289, endPoint x: 451, endPoint y: 314, distance: 25.2
click at [450, 304] on input "submit" at bounding box center [243, 293] width 486 height 48
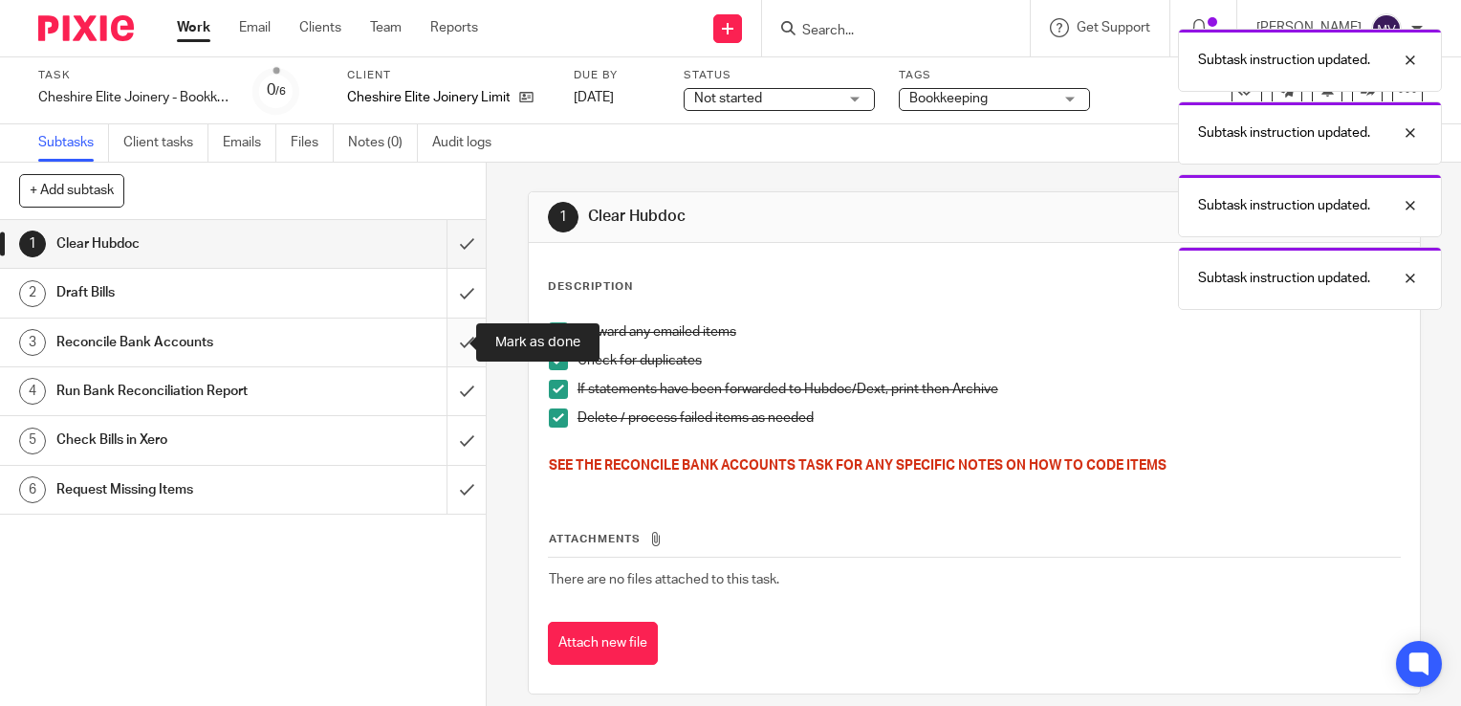
drag, startPoint x: 451, startPoint y: 347, endPoint x: 452, endPoint y: 377, distance: 29.7
click at [450, 348] on input "submit" at bounding box center [243, 342] width 486 height 48
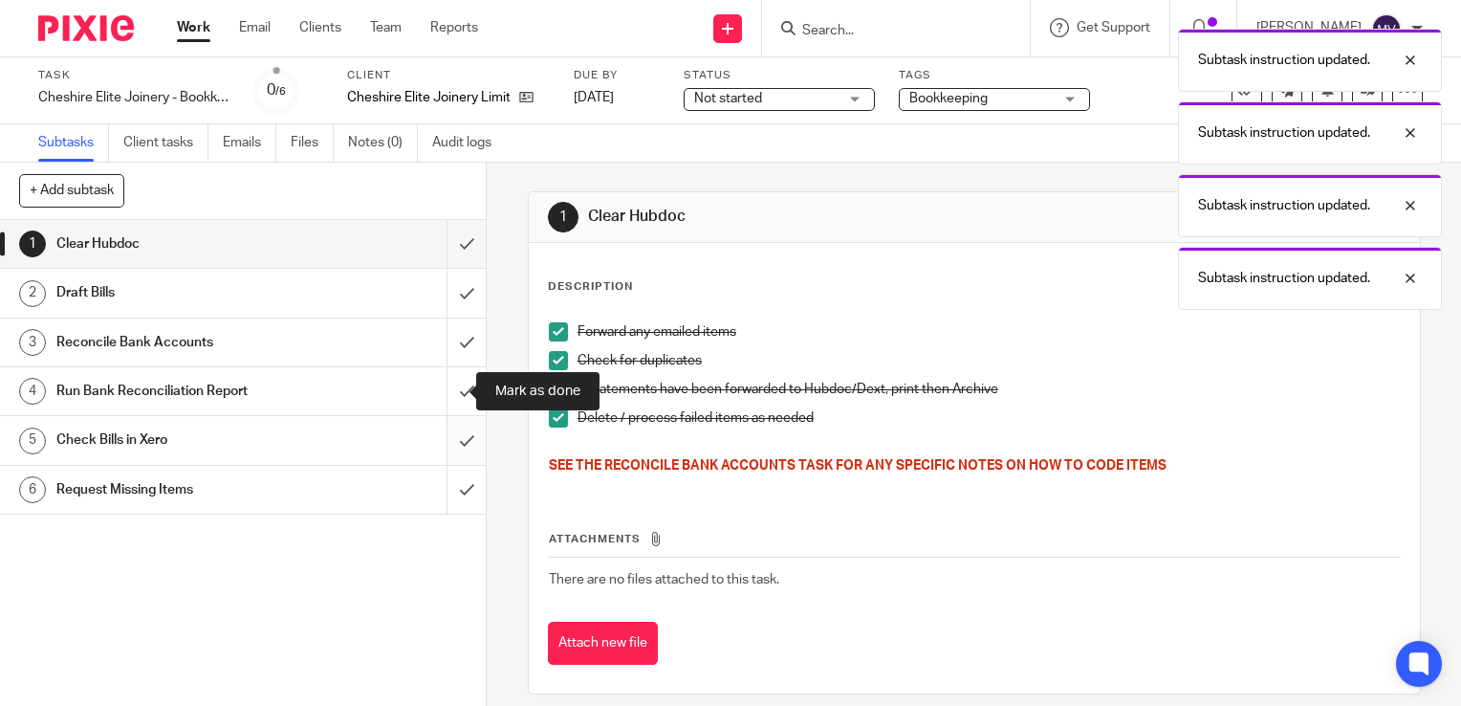
drag, startPoint x: 450, startPoint y: 394, endPoint x: 448, endPoint y: 432, distance: 38.4
click at [450, 404] on input "submit" at bounding box center [243, 391] width 486 height 48
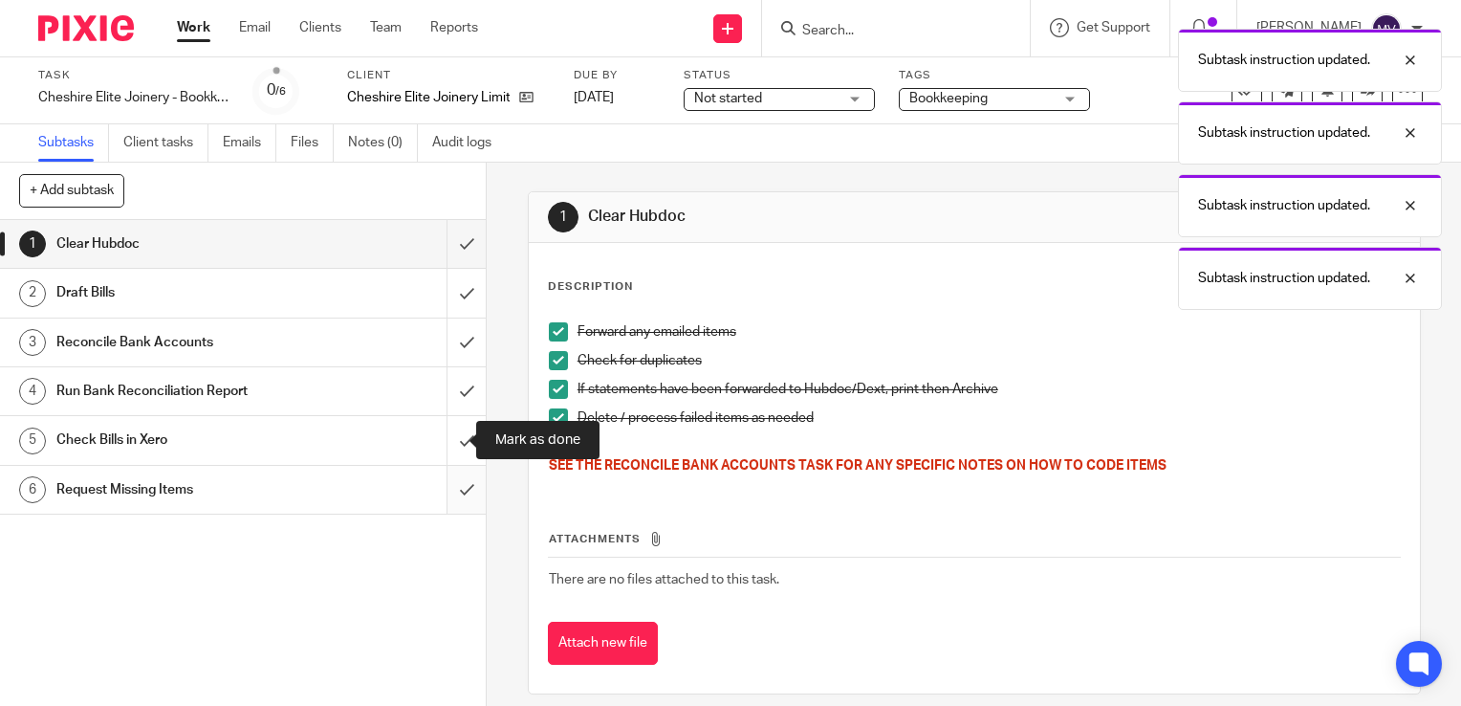
drag, startPoint x: 441, startPoint y: 443, endPoint x: 448, endPoint y: 492, distance: 49.2
click at [445, 455] on input "submit" at bounding box center [243, 440] width 486 height 48
click at [447, 496] on input "submit" at bounding box center [243, 490] width 486 height 48
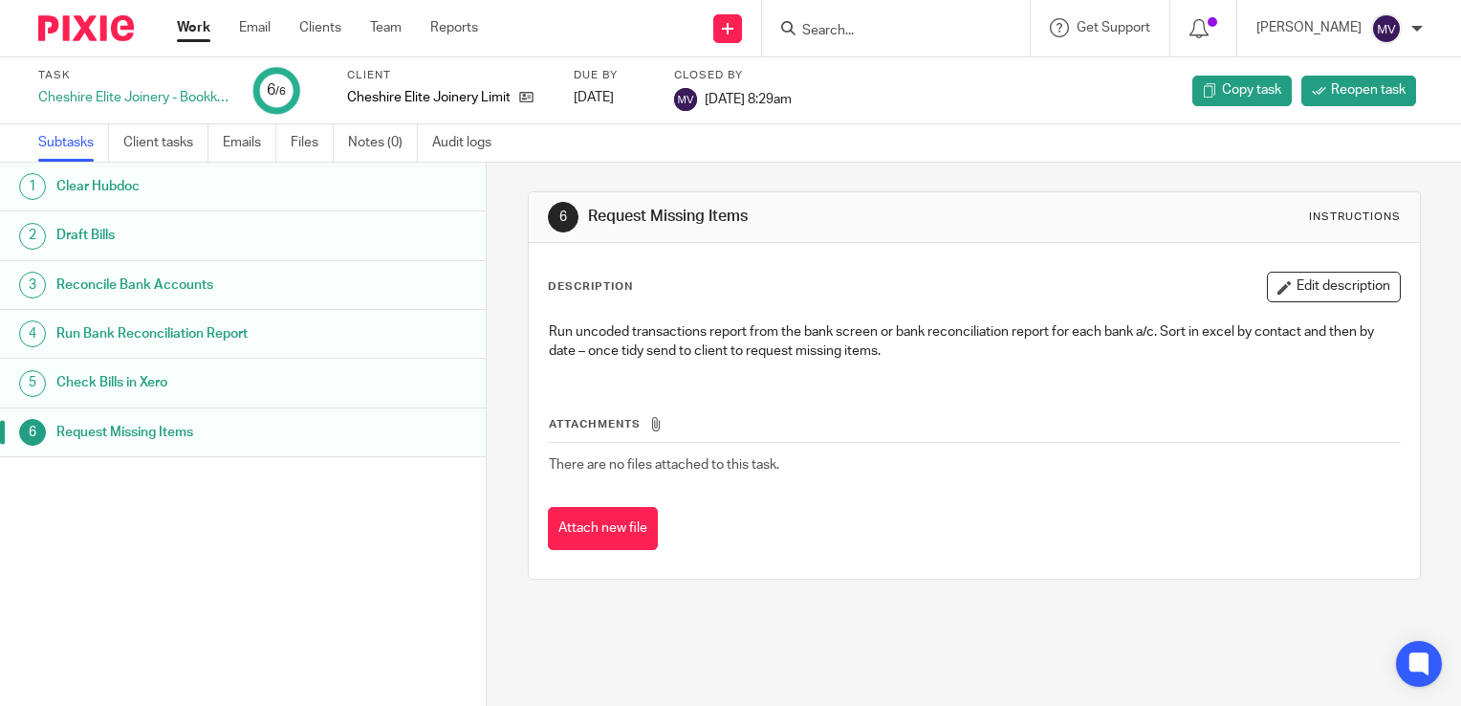
click at [200, 24] on link "Work" at bounding box center [193, 27] width 33 height 19
